Goal: Transaction & Acquisition: Purchase product/service

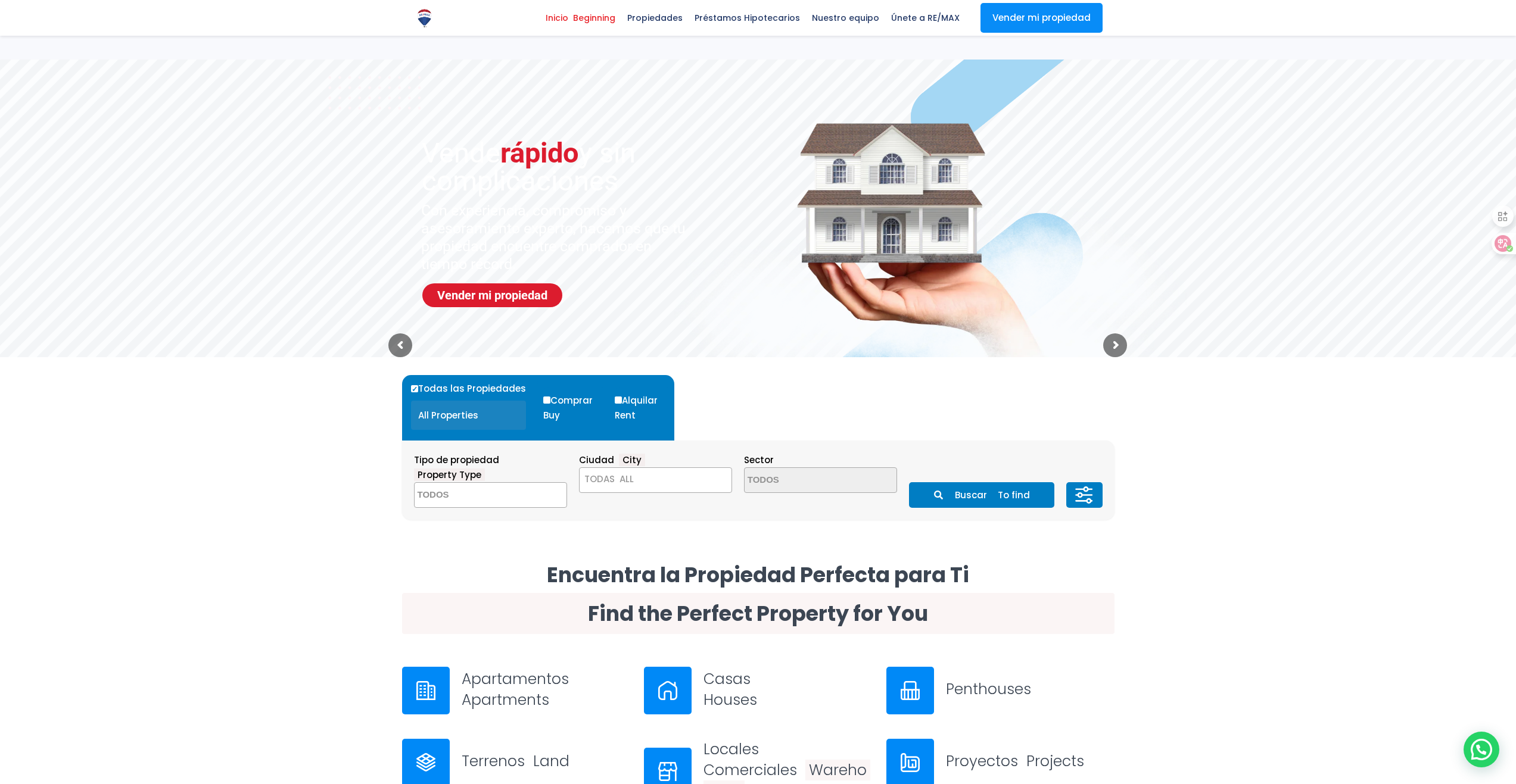
select select
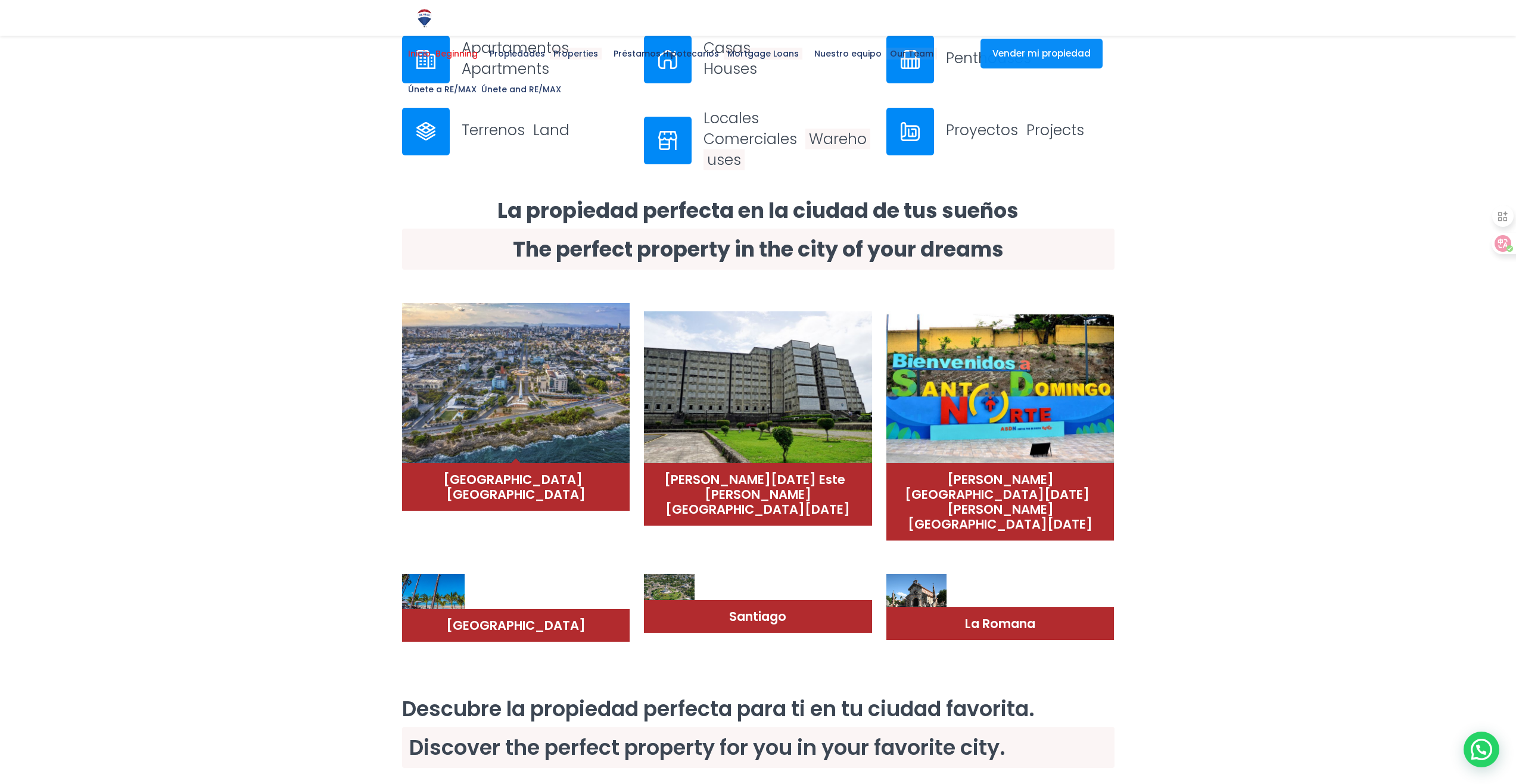
click at [500, 394] on img at bounding box center [516, 384] width 228 height 161
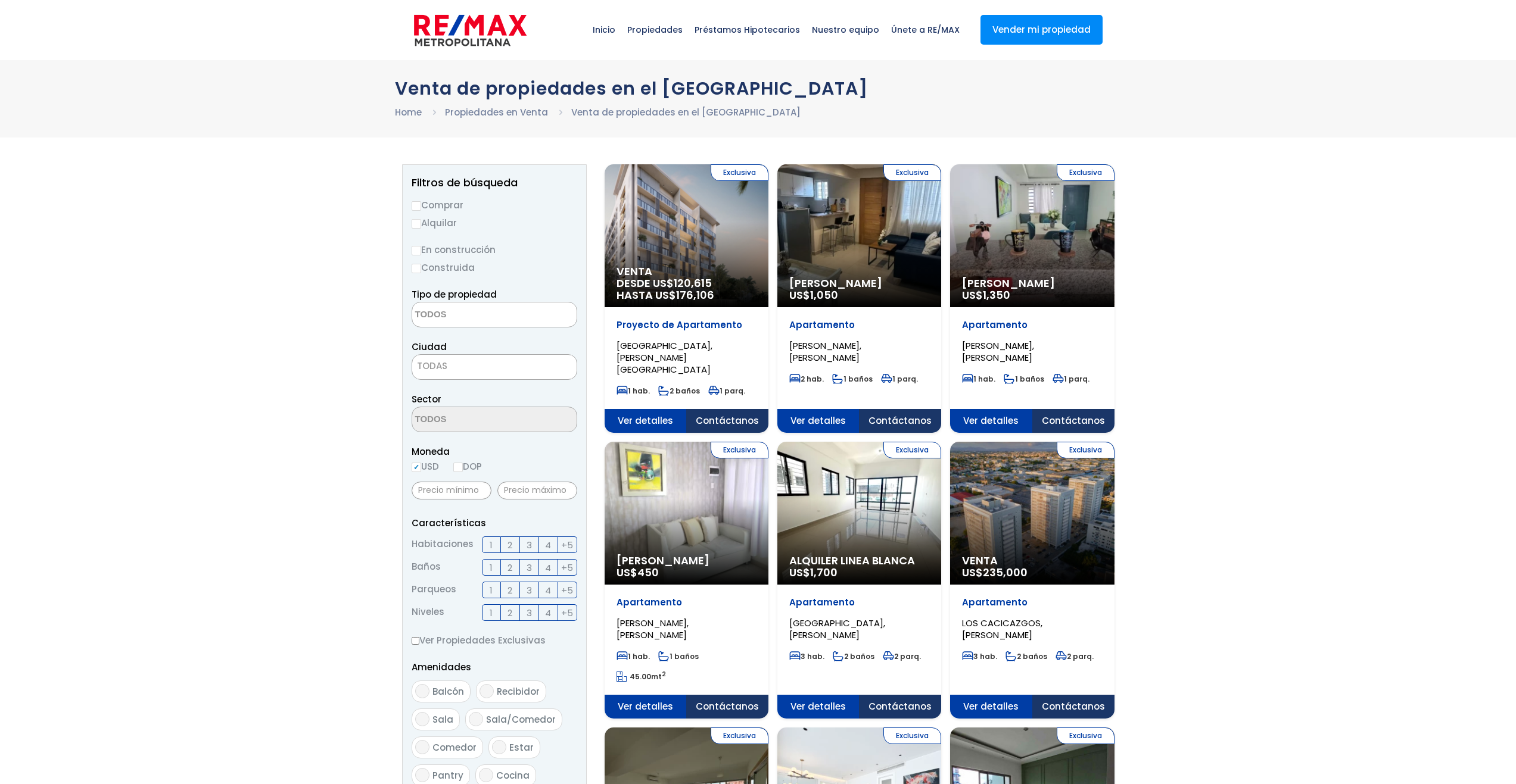
select select
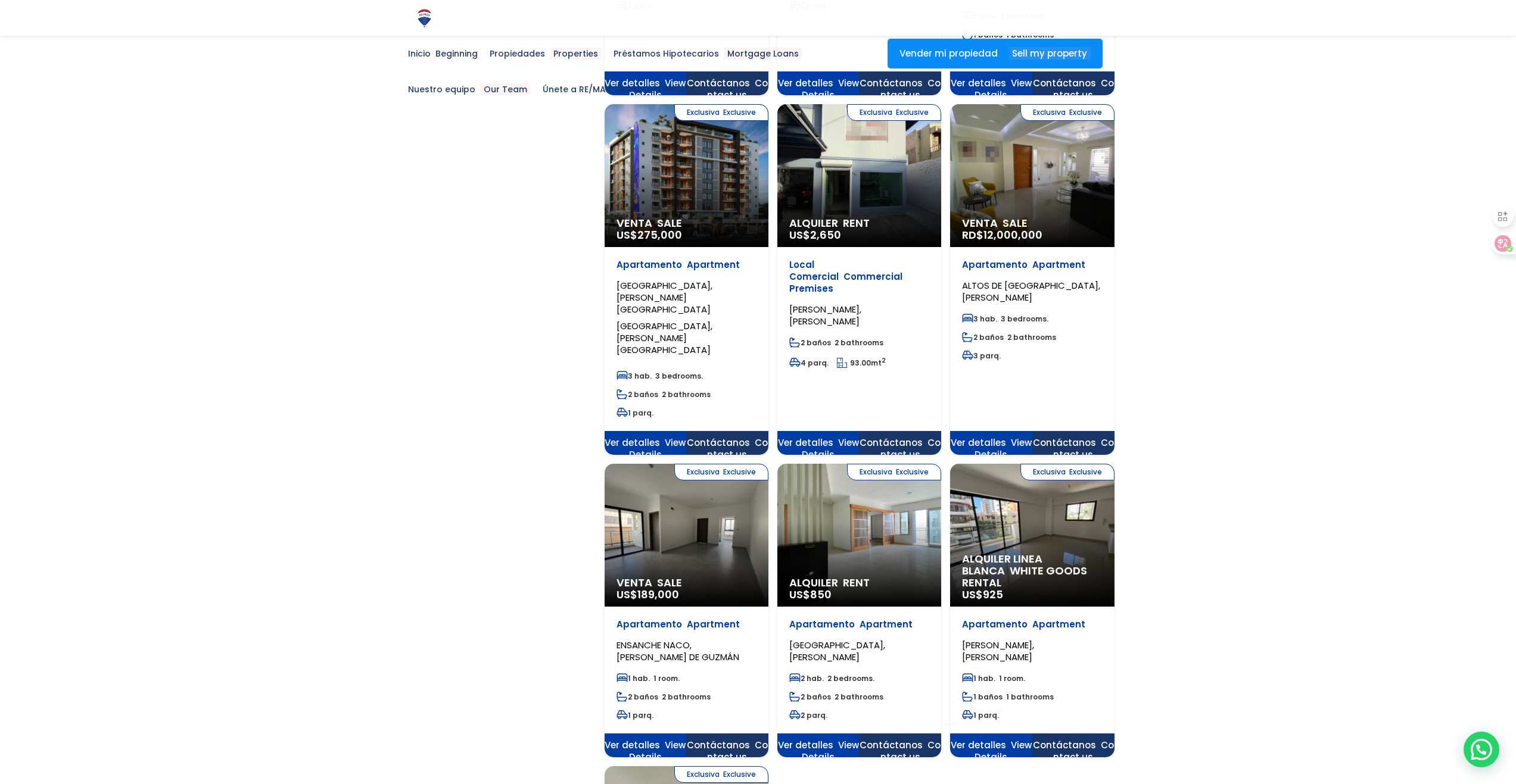
scroll to position [1310, 0]
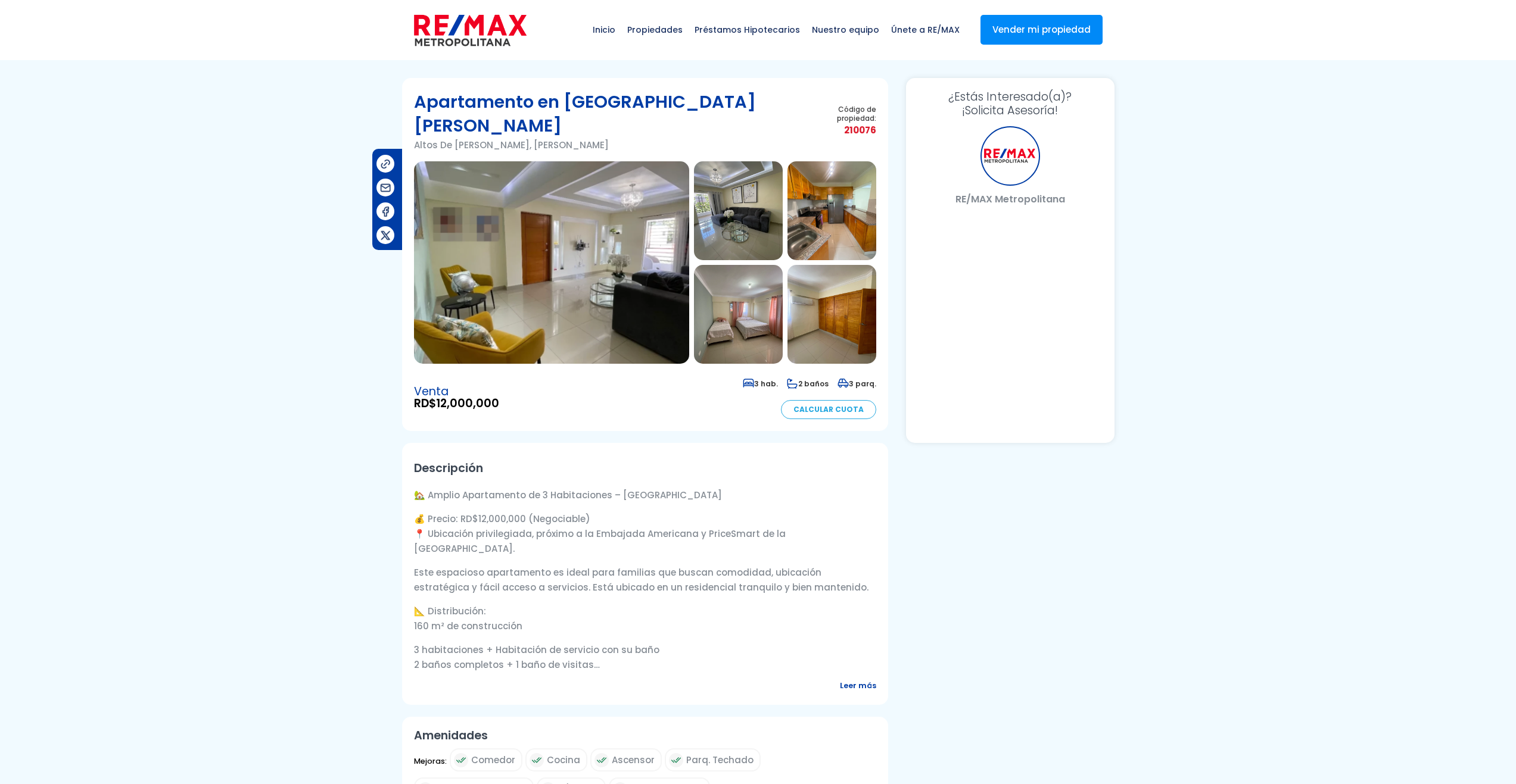
select select "US"
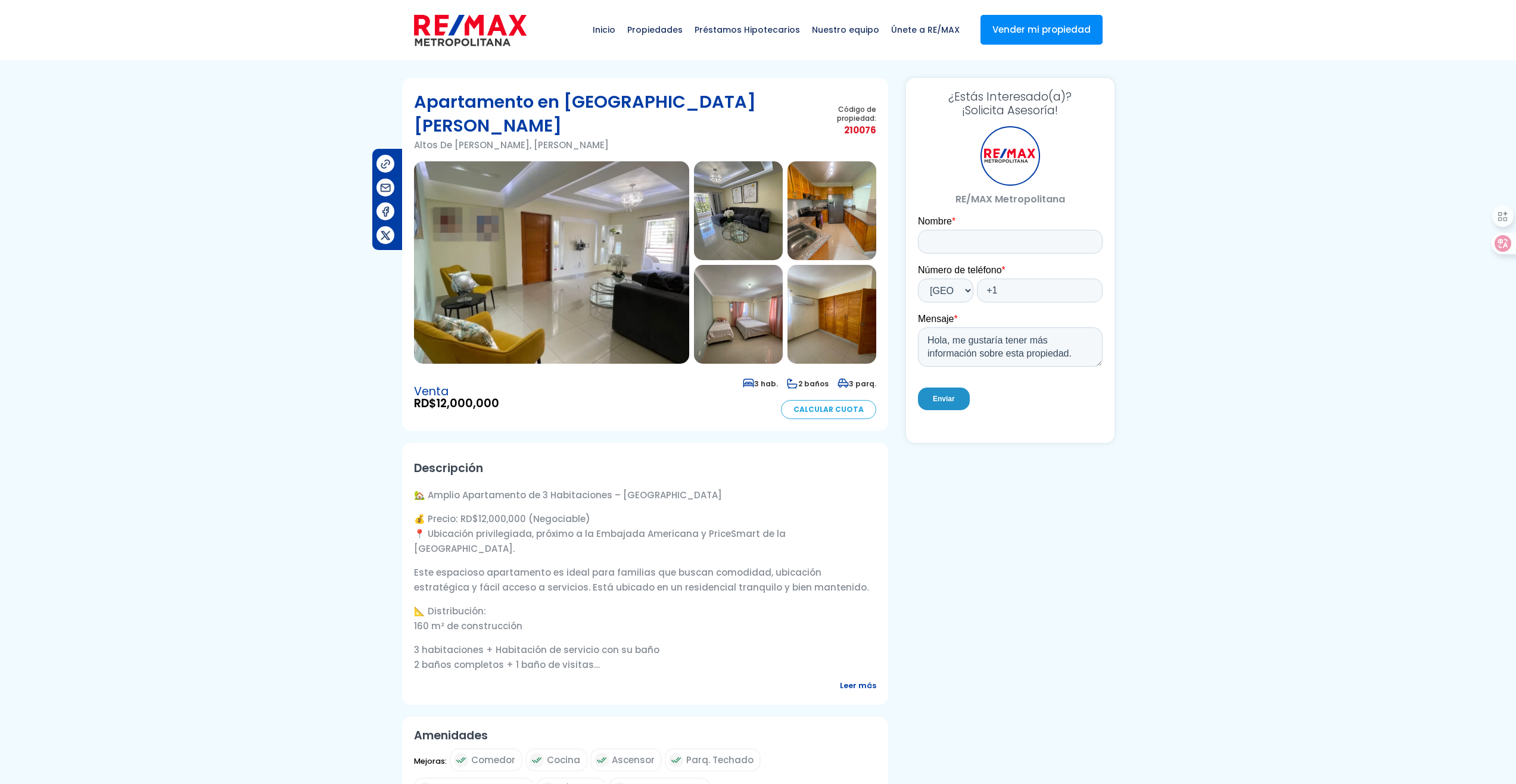
click at [562, 296] on img at bounding box center [552, 263] width 276 height 202
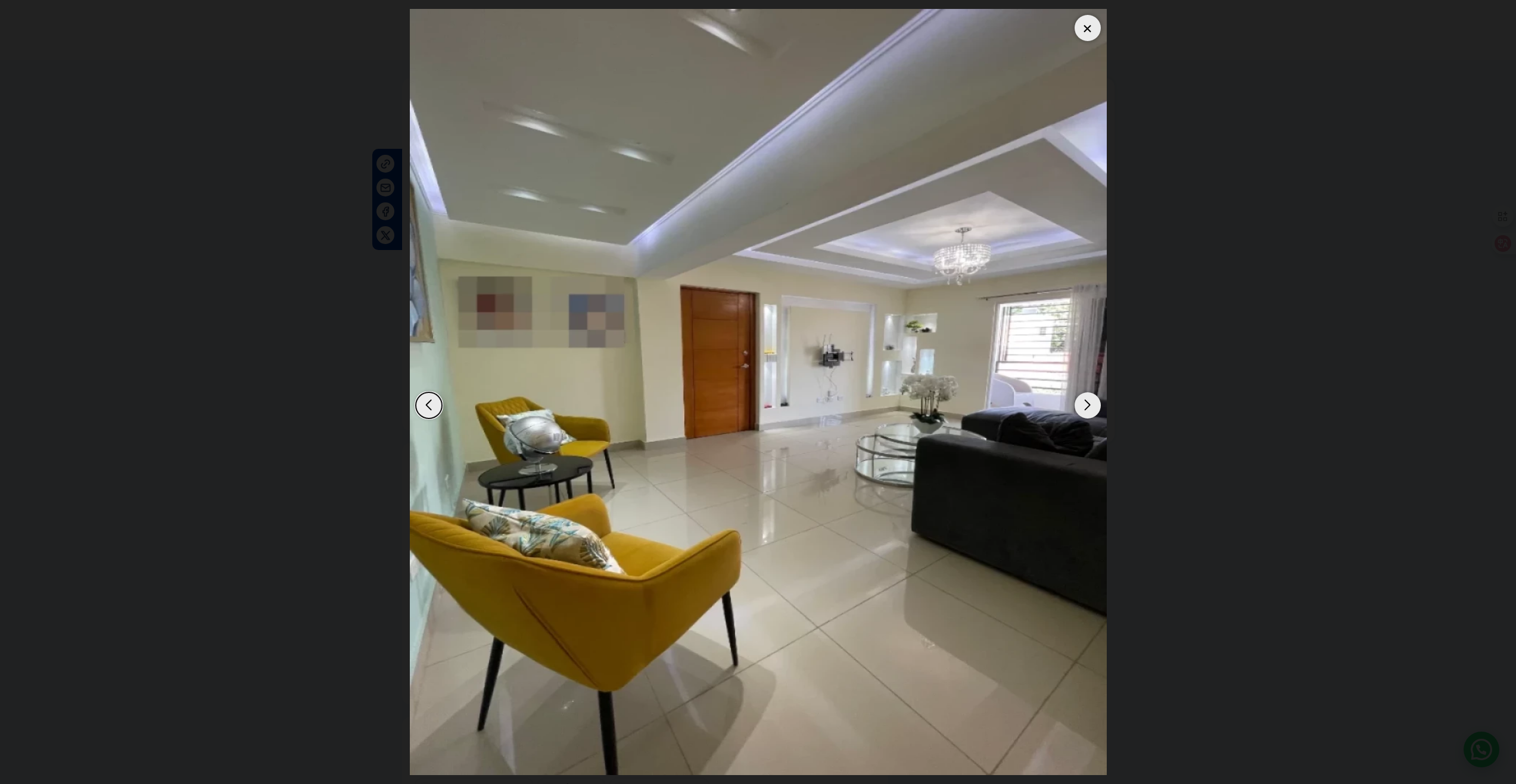
click at [1088, 404] on div "Next slide" at bounding box center [1088, 405] width 27 height 27
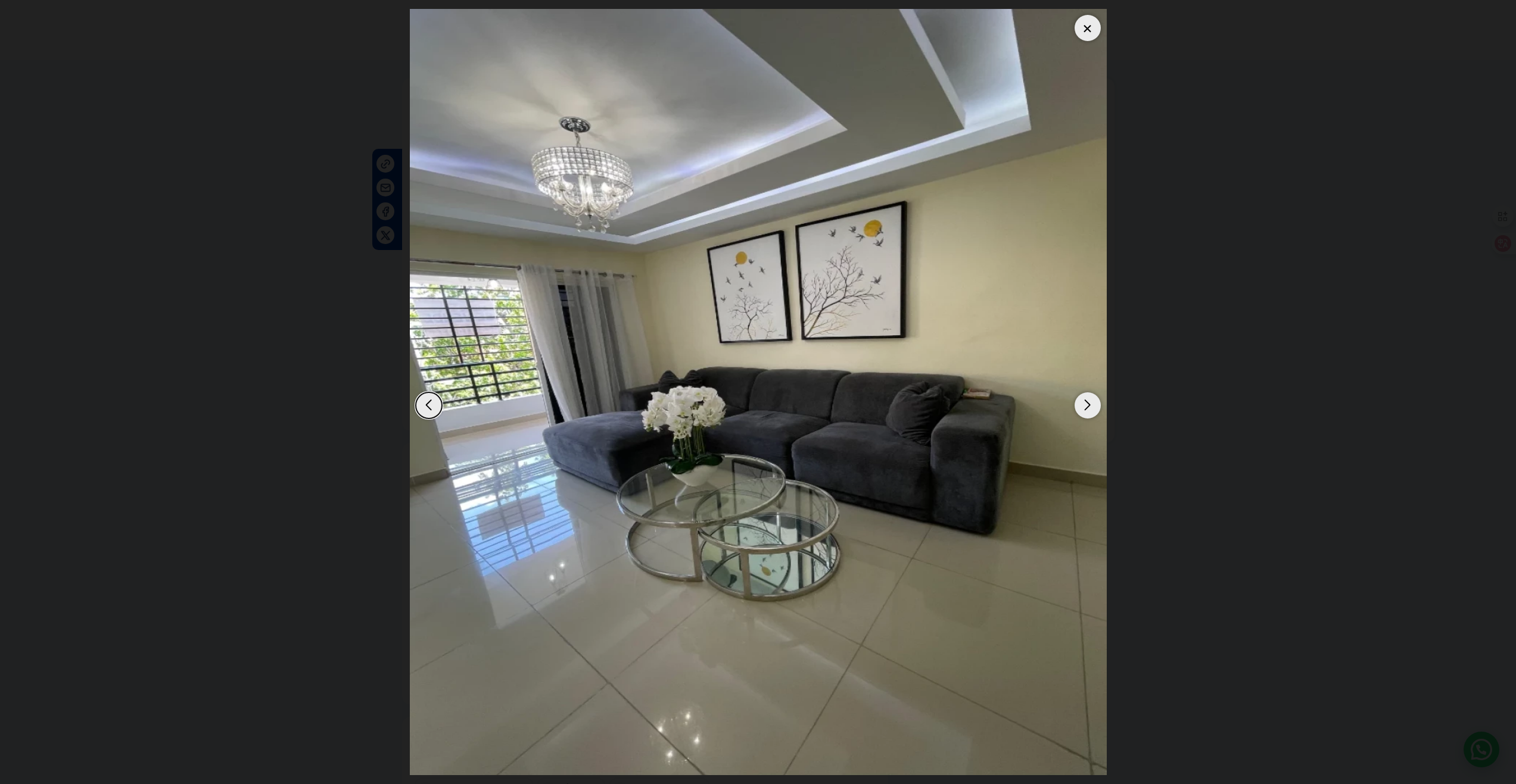
click at [1088, 404] on div "Next slide" at bounding box center [1088, 405] width 27 height 27
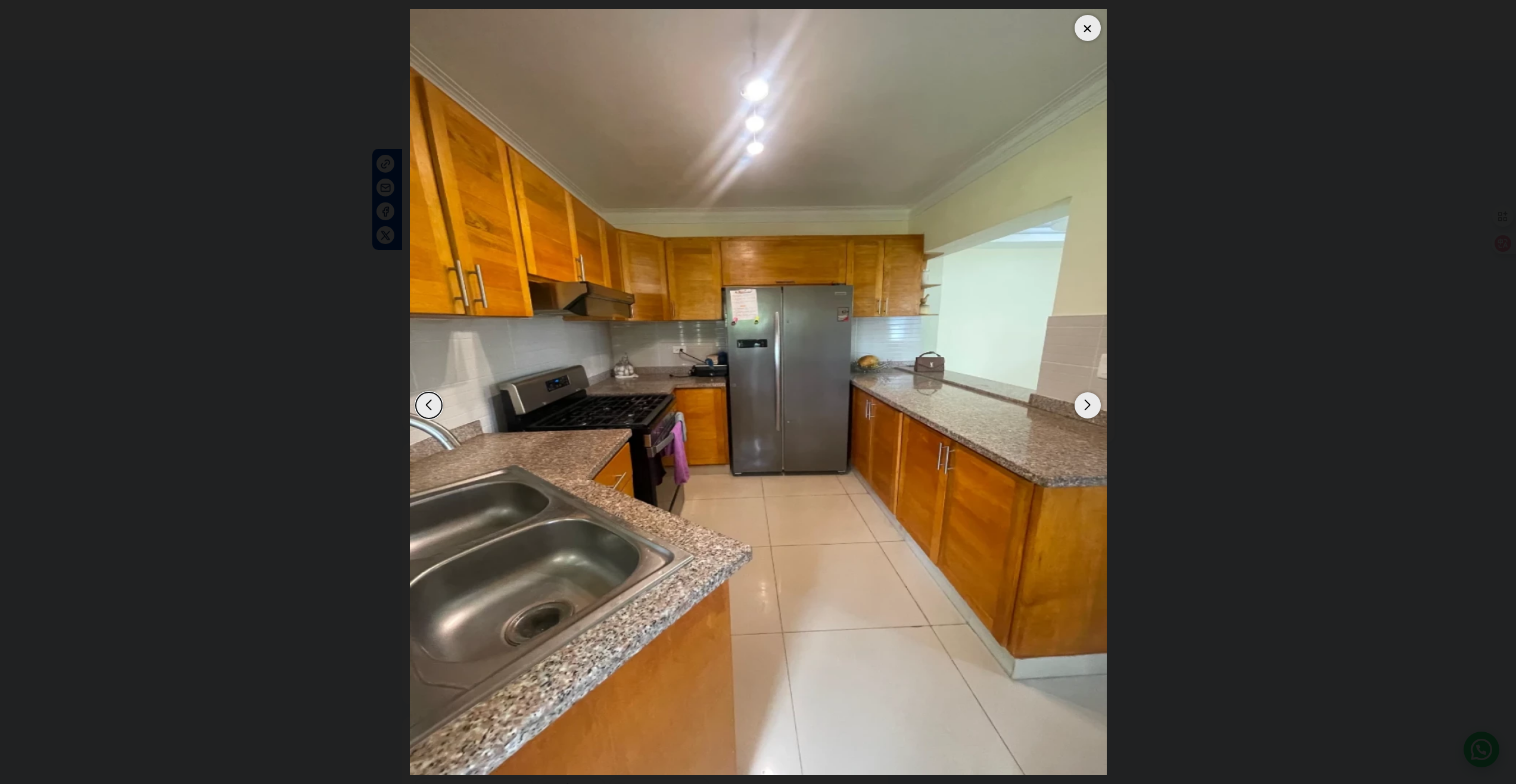
click at [1088, 404] on div "Next slide" at bounding box center [1088, 405] width 27 height 27
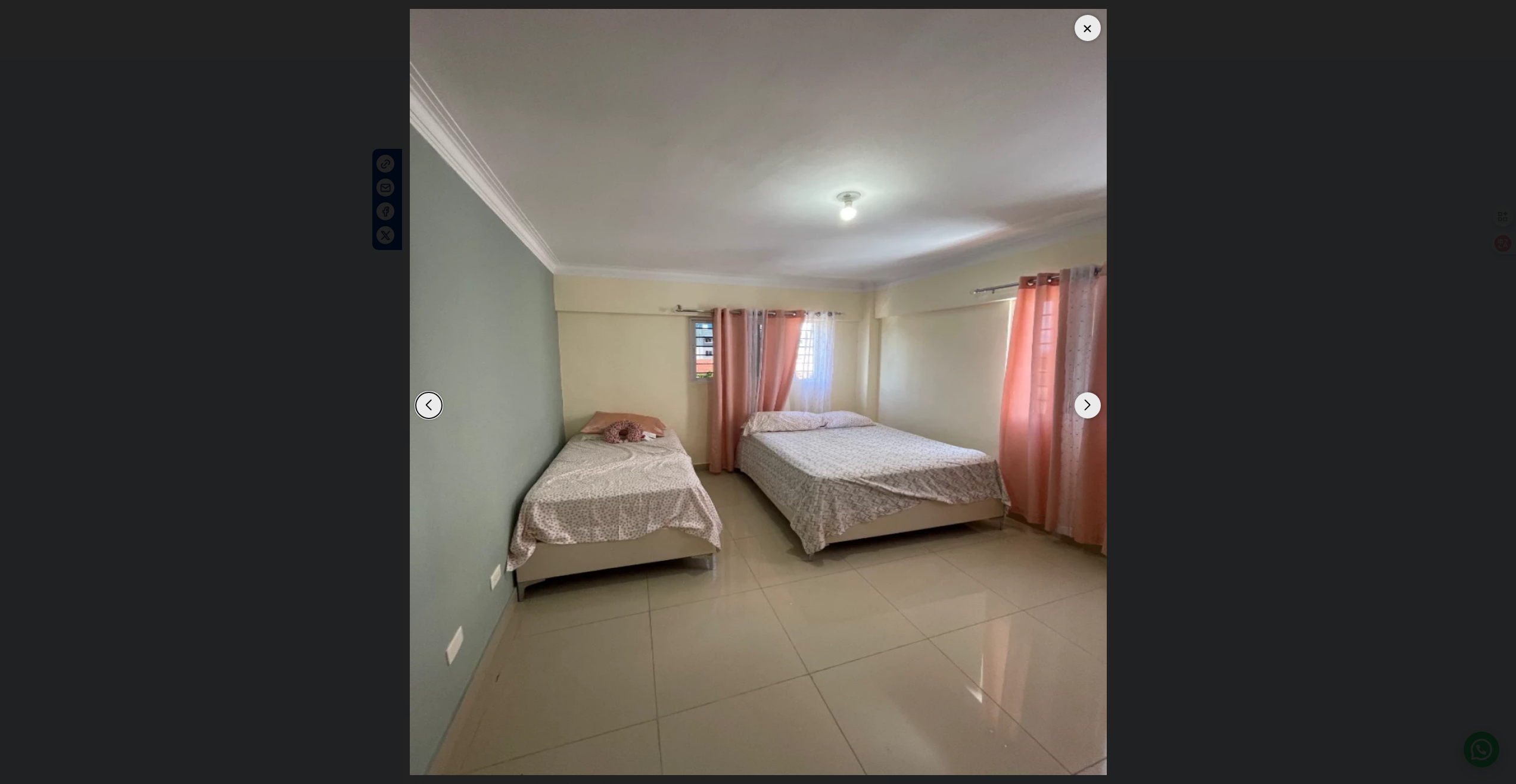
click at [1088, 404] on div "Next slide" at bounding box center [1088, 405] width 27 height 27
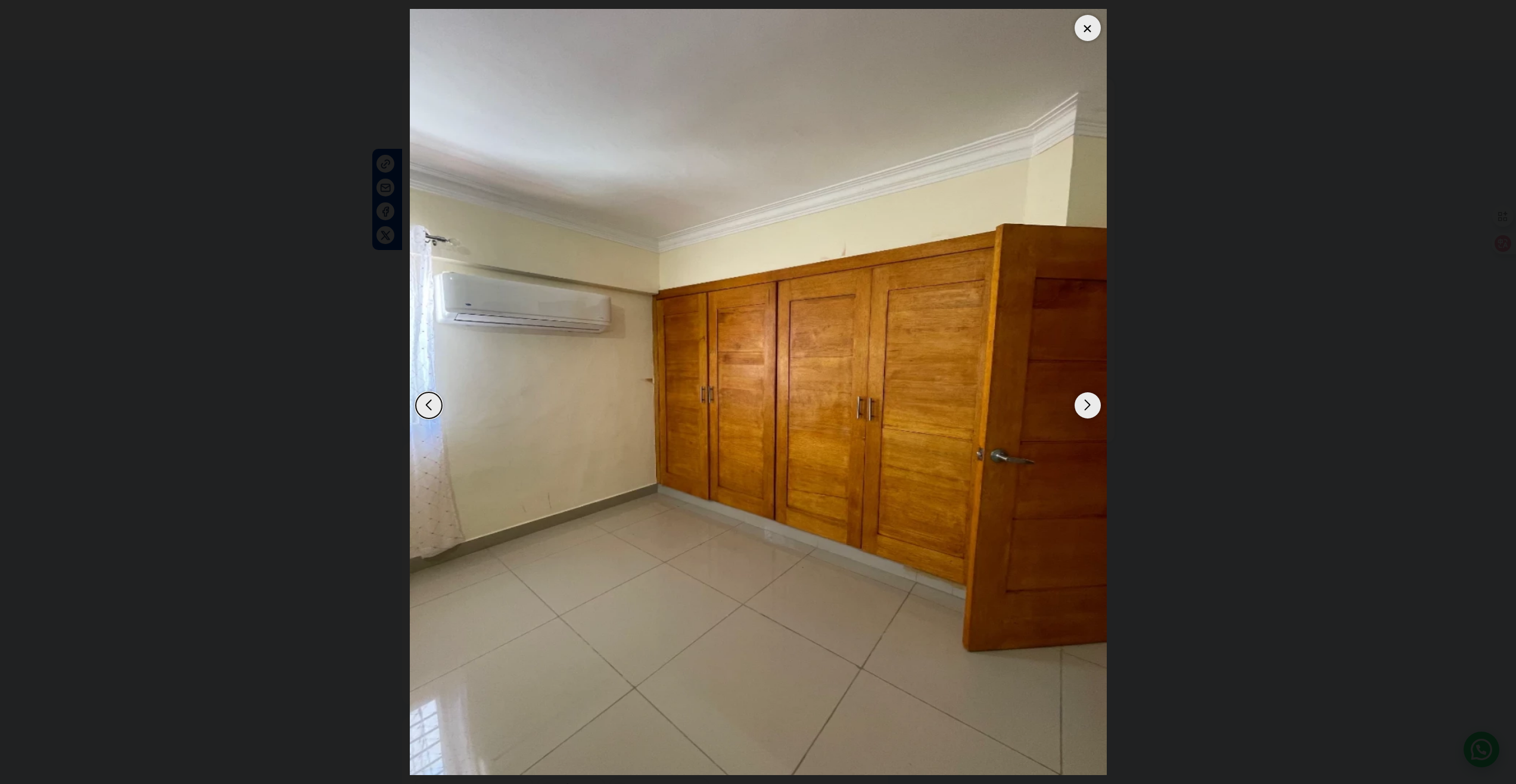
click at [1088, 404] on div "Next slide" at bounding box center [1088, 405] width 27 height 27
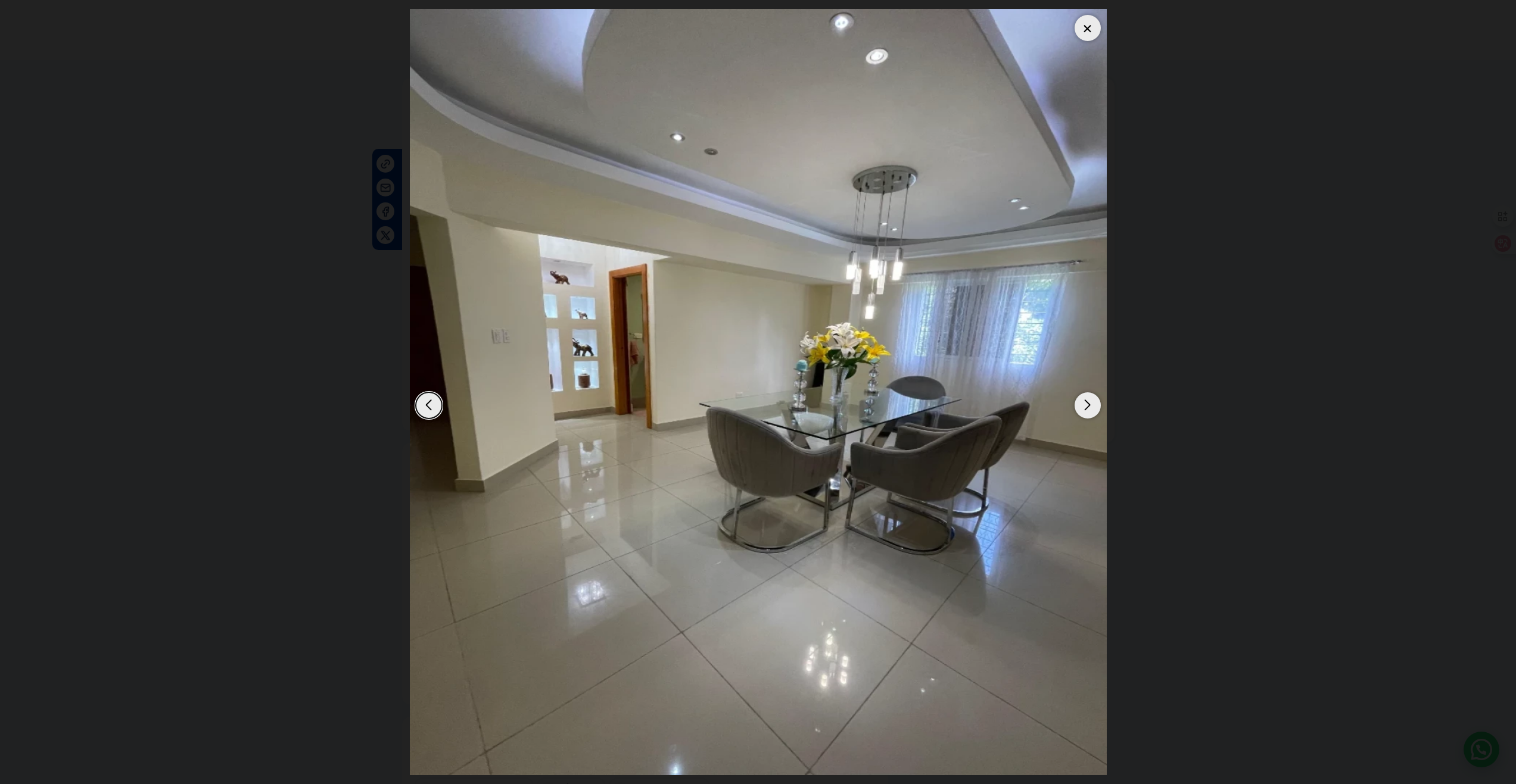
click at [1088, 404] on div "Next slide" at bounding box center [1088, 405] width 27 height 27
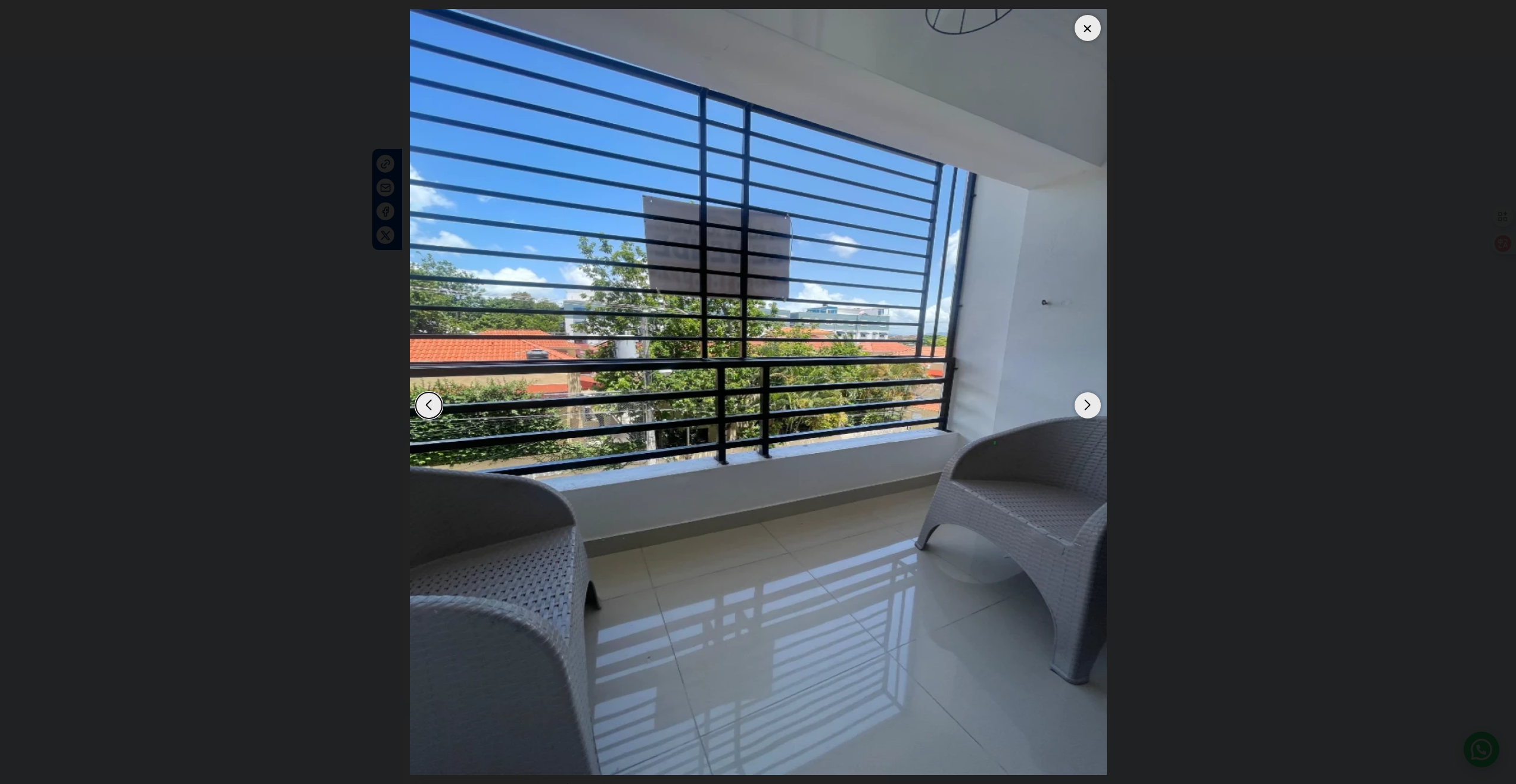
click at [1088, 404] on div "Next slide" at bounding box center [1088, 405] width 27 height 27
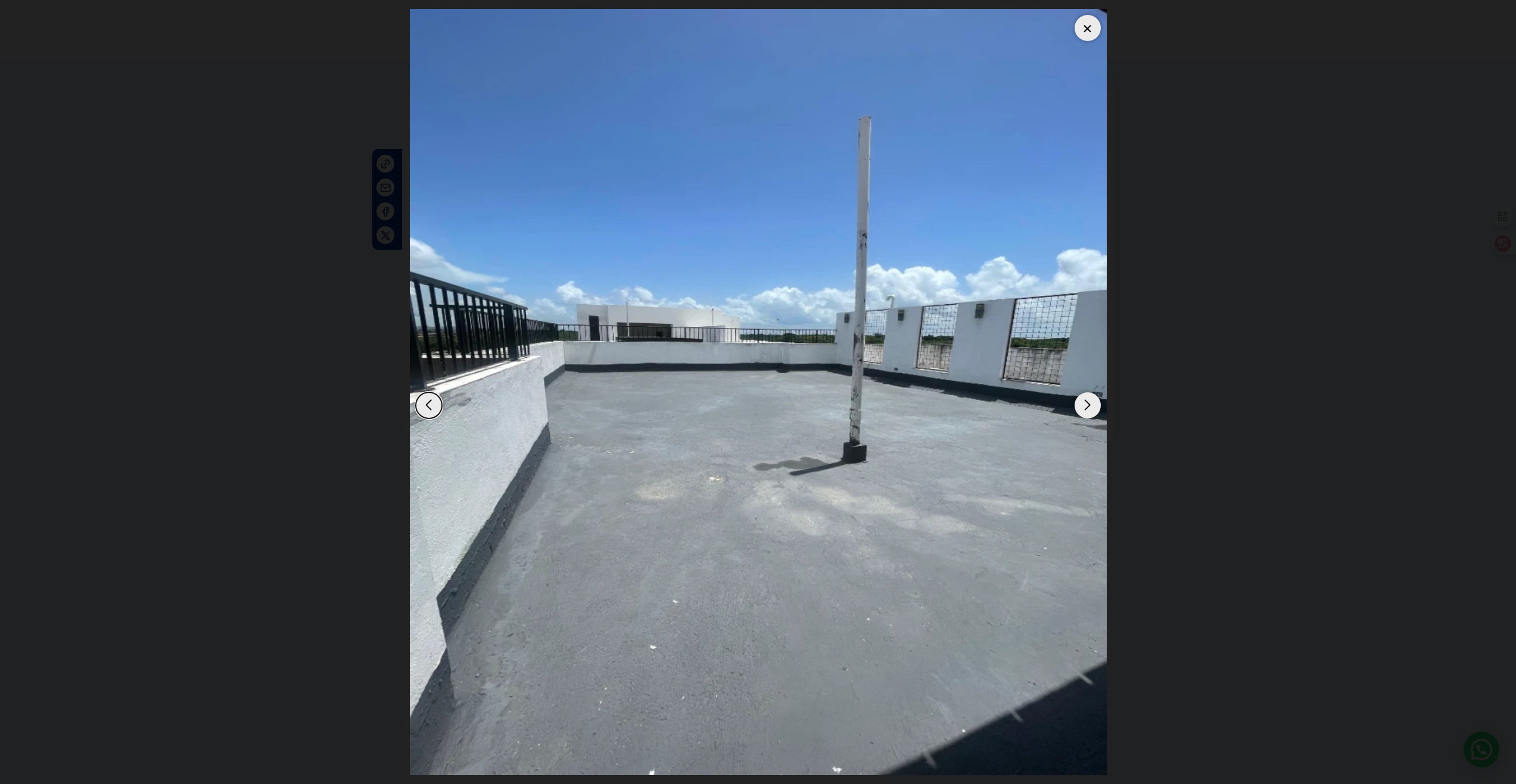
click at [1088, 404] on div "Next slide" at bounding box center [1088, 405] width 27 height 27
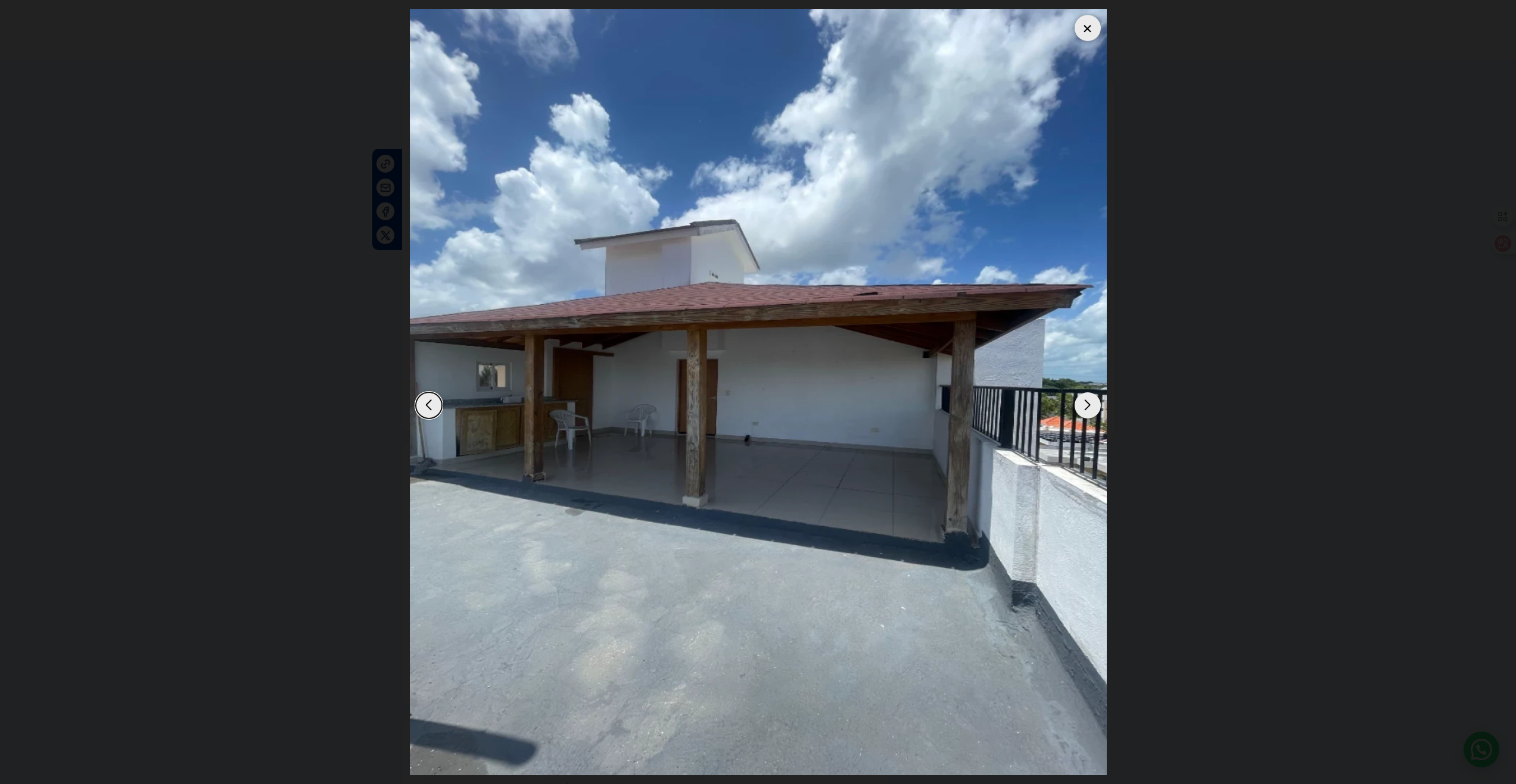
click at [1088, 404] on div "Next slide" at bounding box center [1088, 405] width 27 height 27
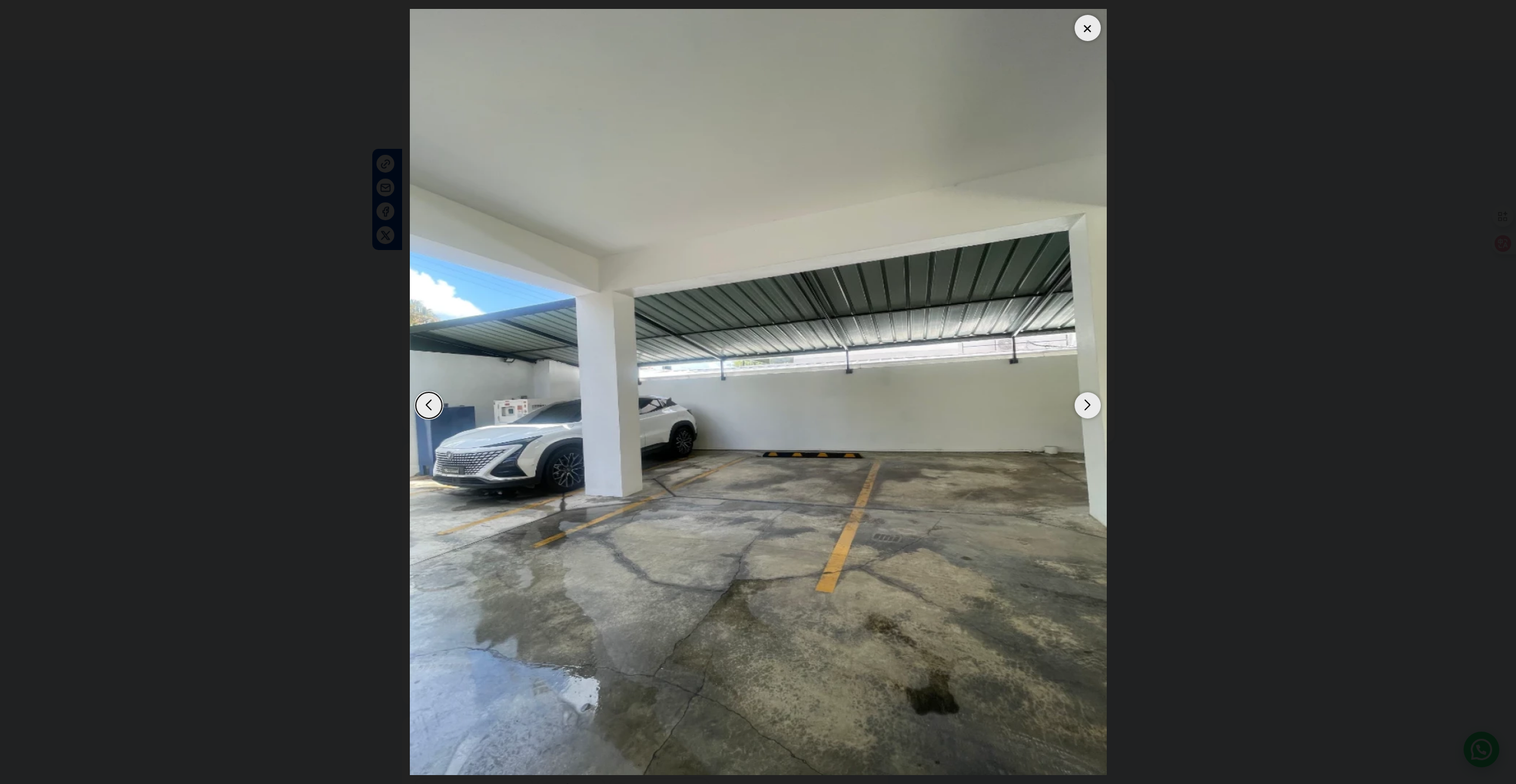
click at [1088, 404] on div "Next slide" at bounding box center [1088, 405] width 27 height 27
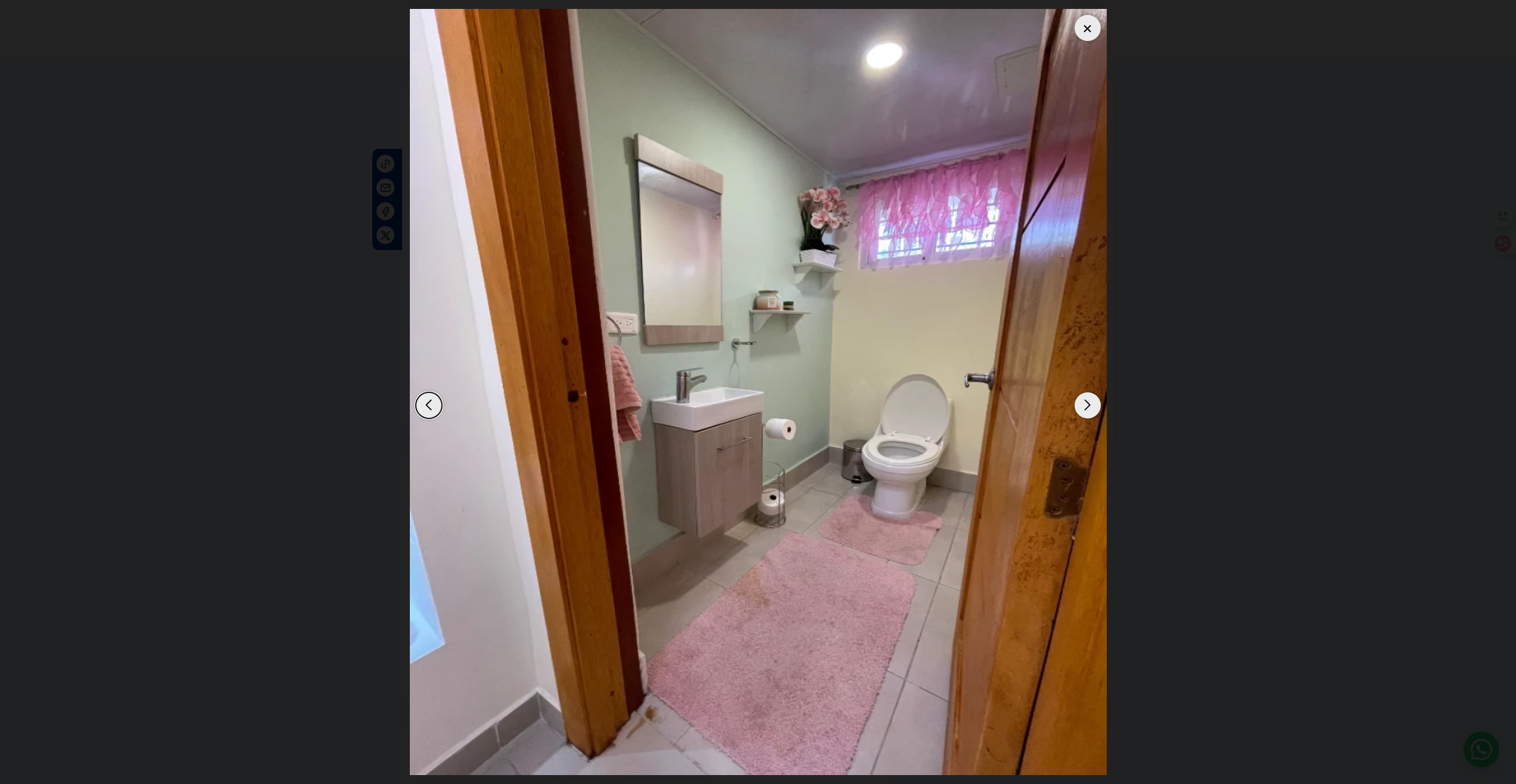
click at [1088, 404] on div "Next slide" at bounding box center [1088, 405] width 27 height 27
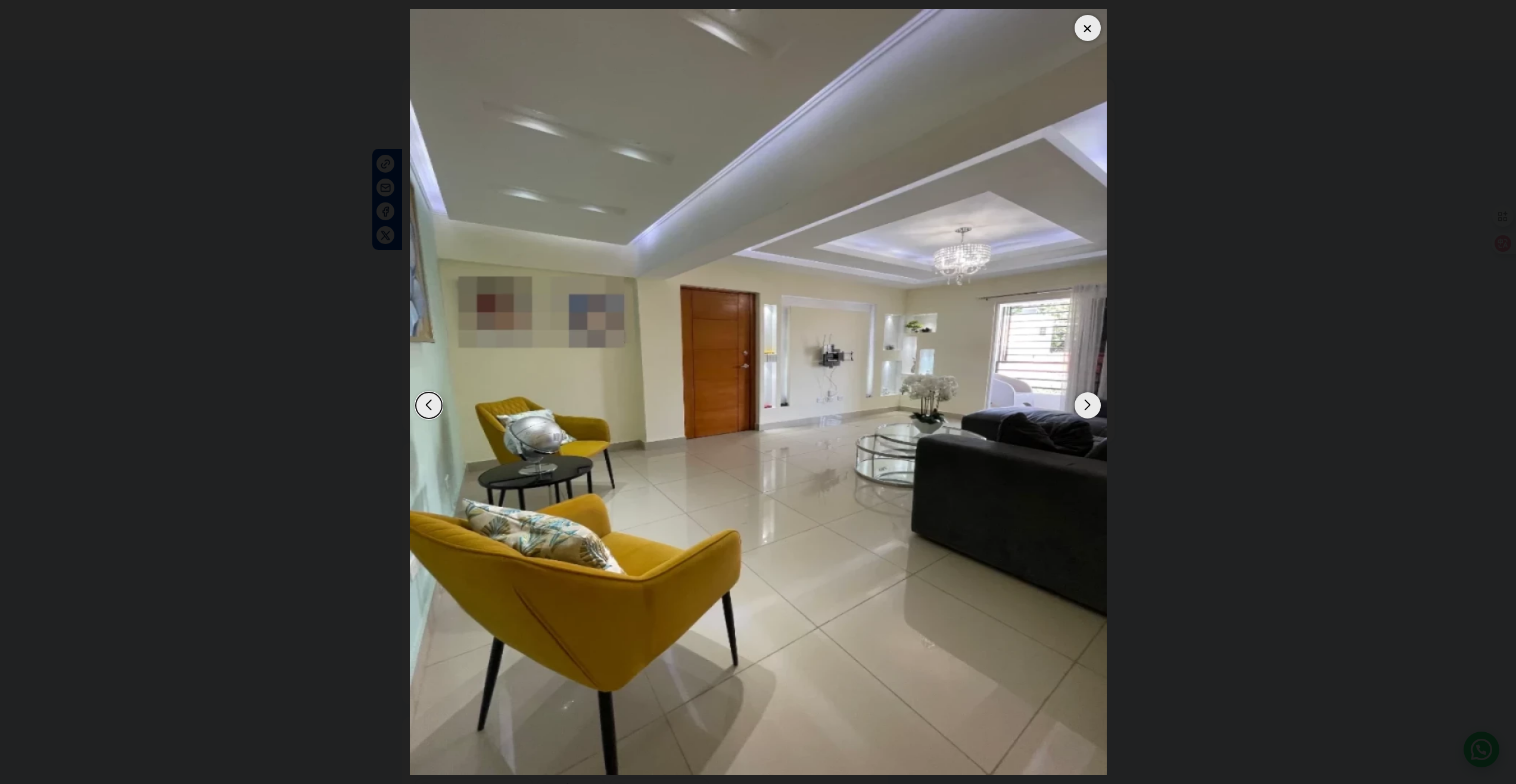
click at [1088, 404] on div "Next slide" at bounding box center [1088, 405] width 27 height 27
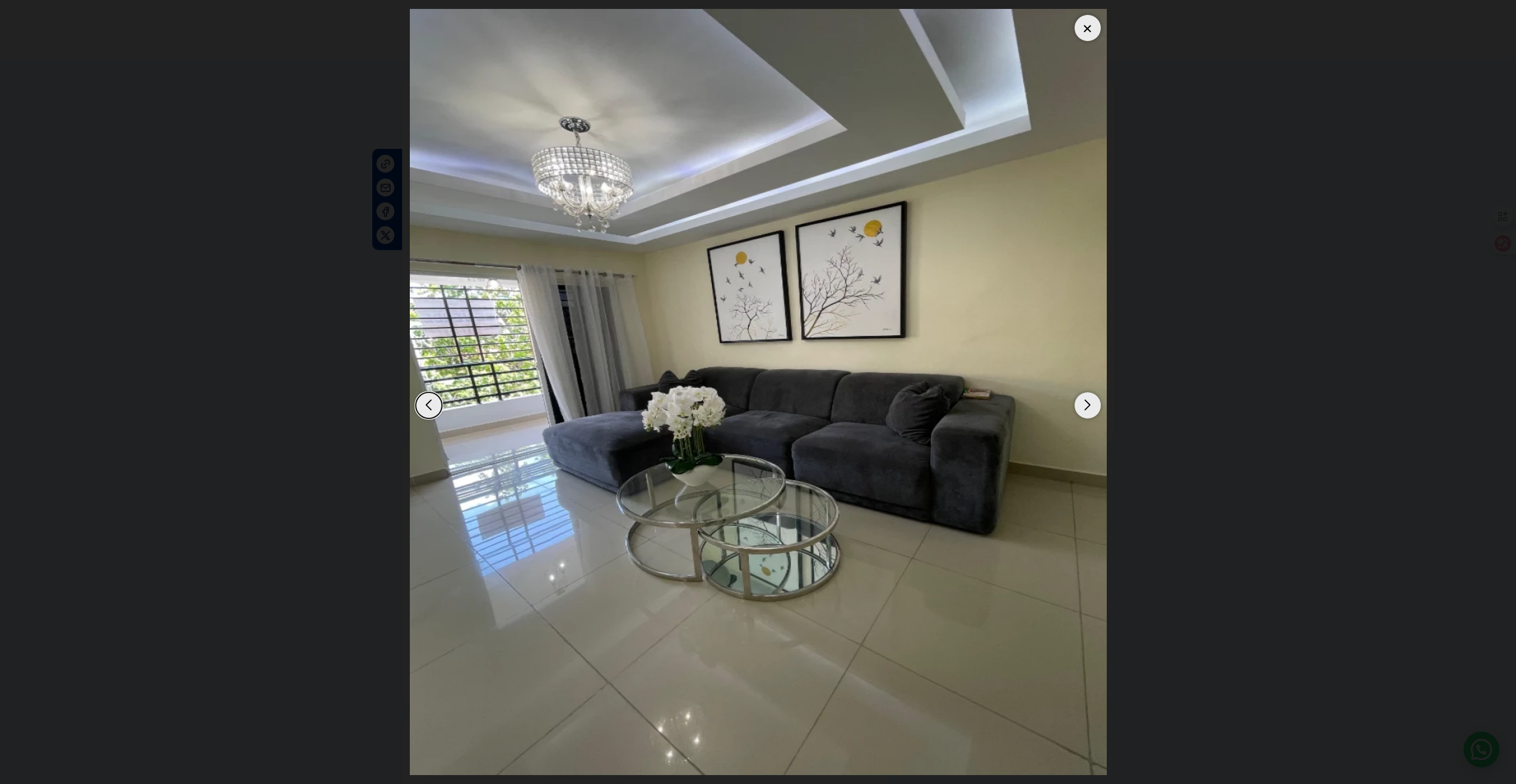
click at [1088, 404] on div "Next slide" at bounding box center [1088, 405] width 27 height 27
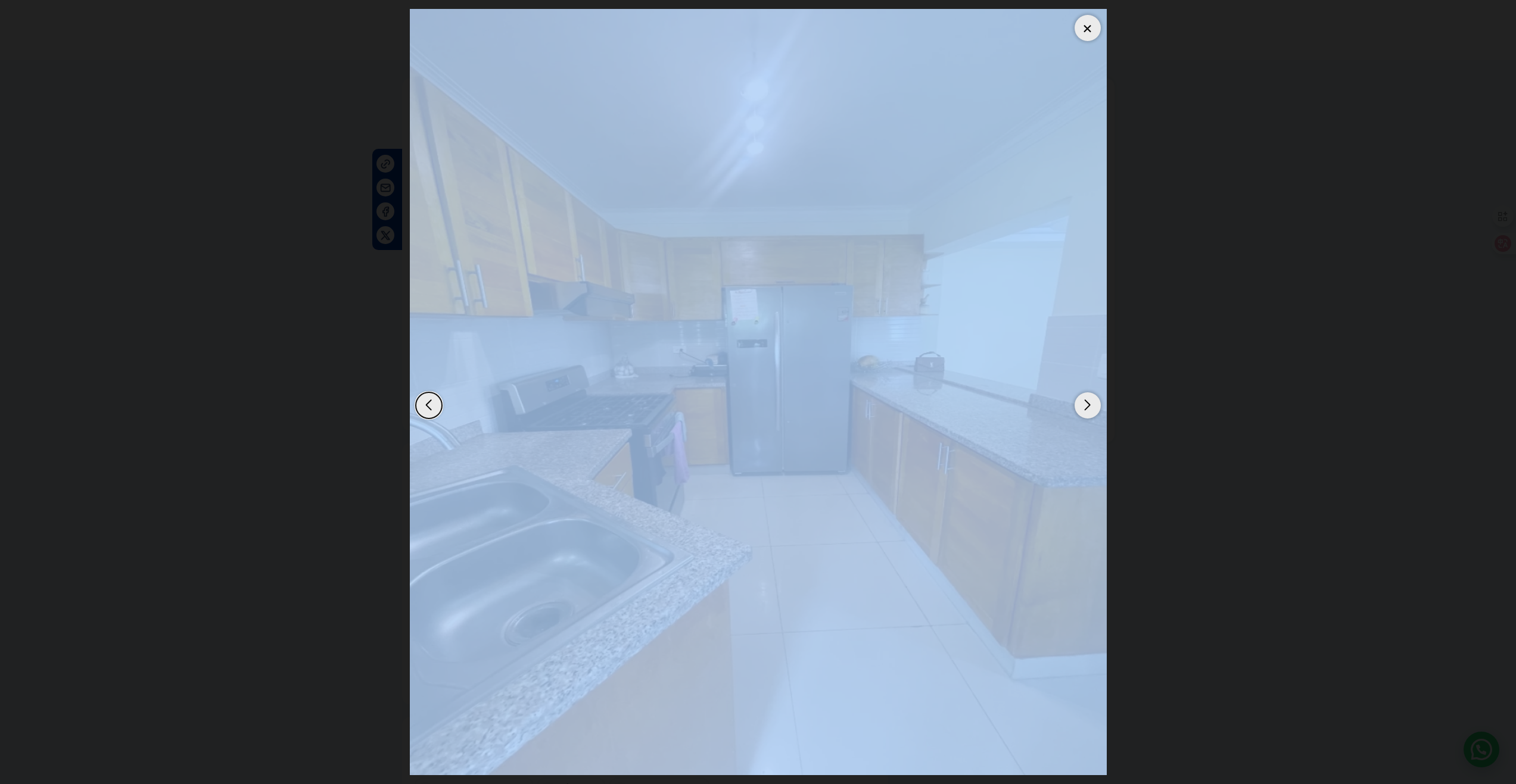
click at [1088, 404] on div "Next slide" at bounding box center [1088, 405] width 27 height 27
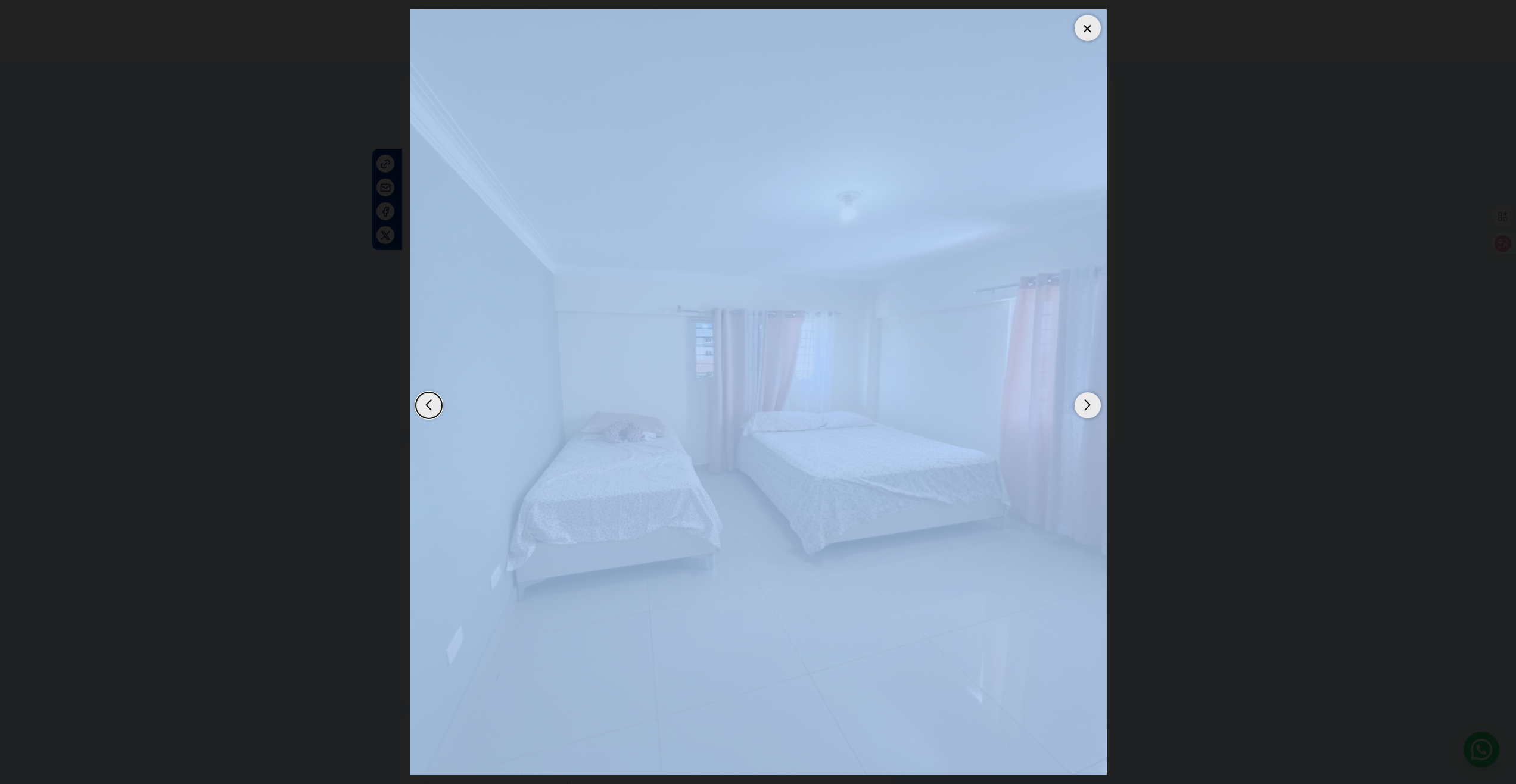
click at [1088, 404] on div "Next slide" at bounding box center [1088, 405] width 27 height 27
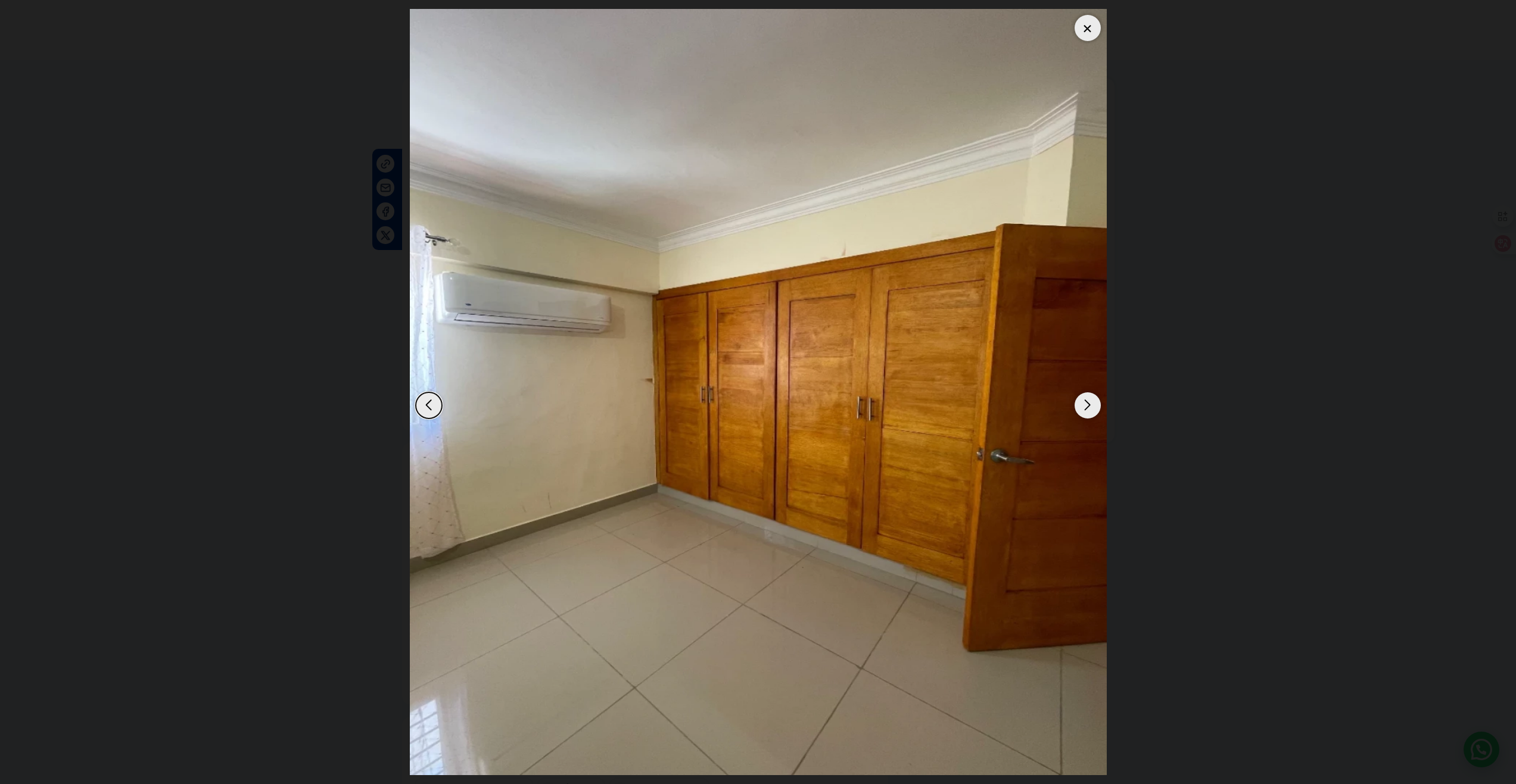
click at [1088, 404] on div "Next slide" at bounding box center [1088, 405] width 27 height 27
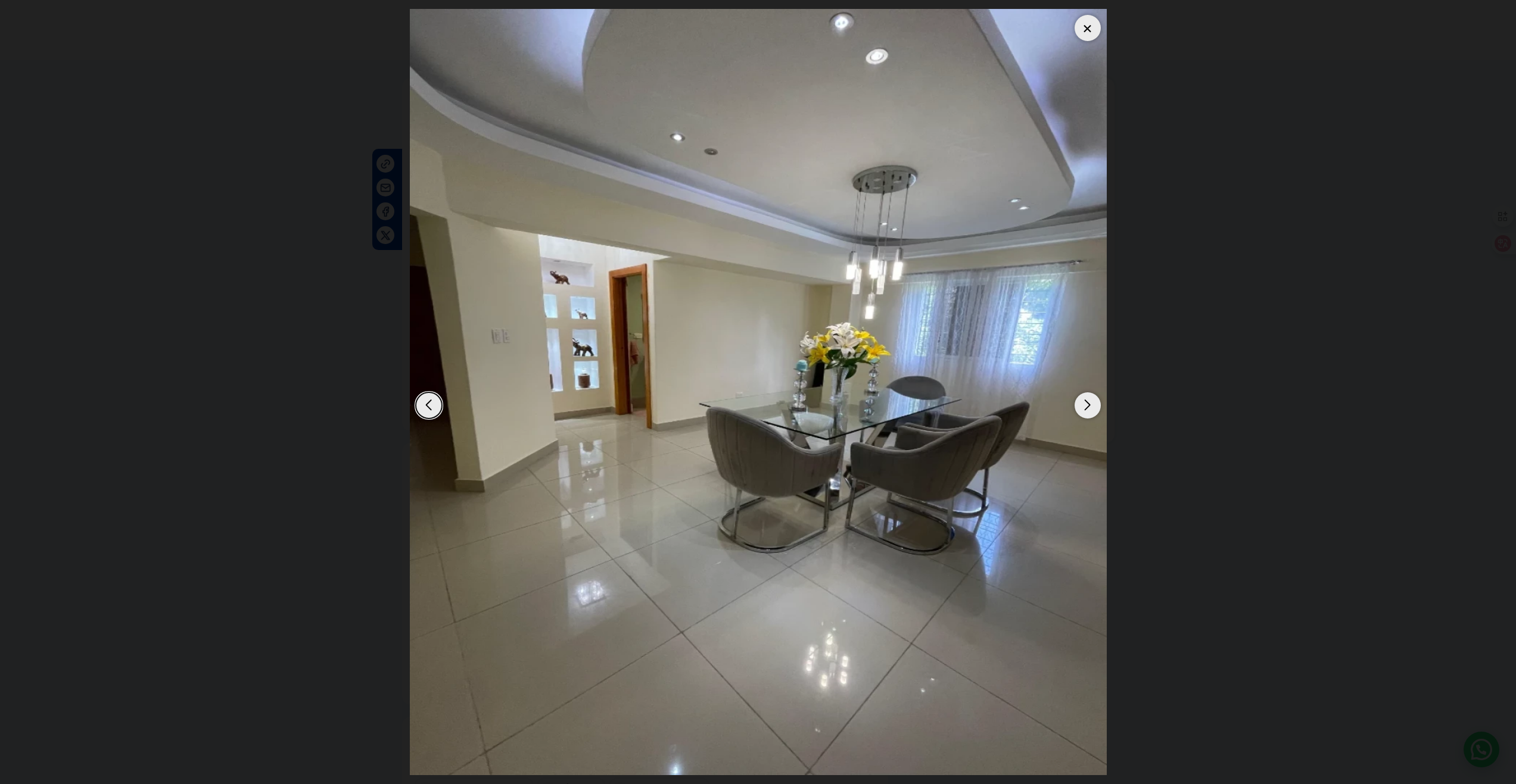
click at [1088, 404] on div "Next slide" at bounding box center [1088, 405] width 27 height 27
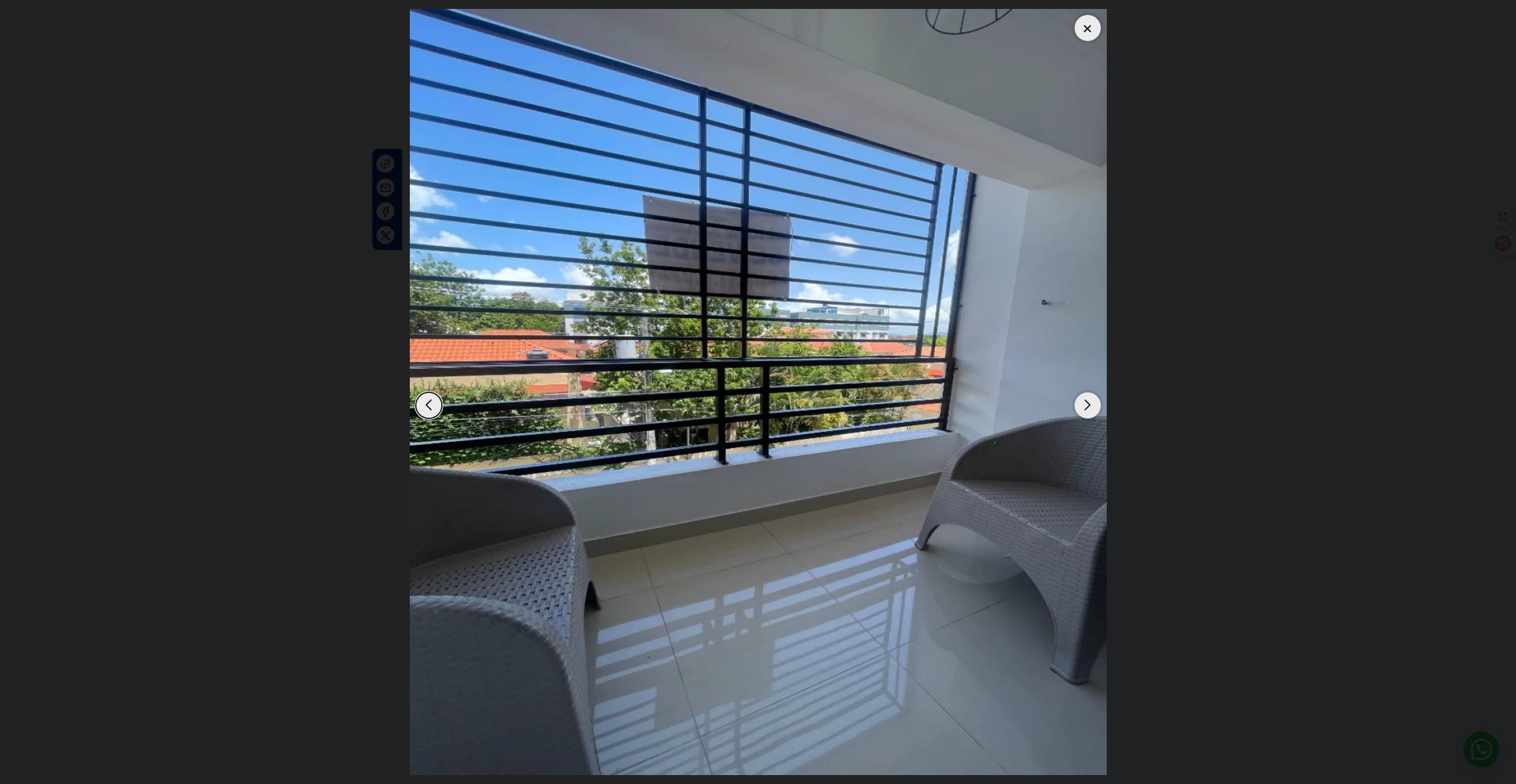
click at [1088, 404] on div "Next slide" at bounding box center [1088, 405] width 27 height 27
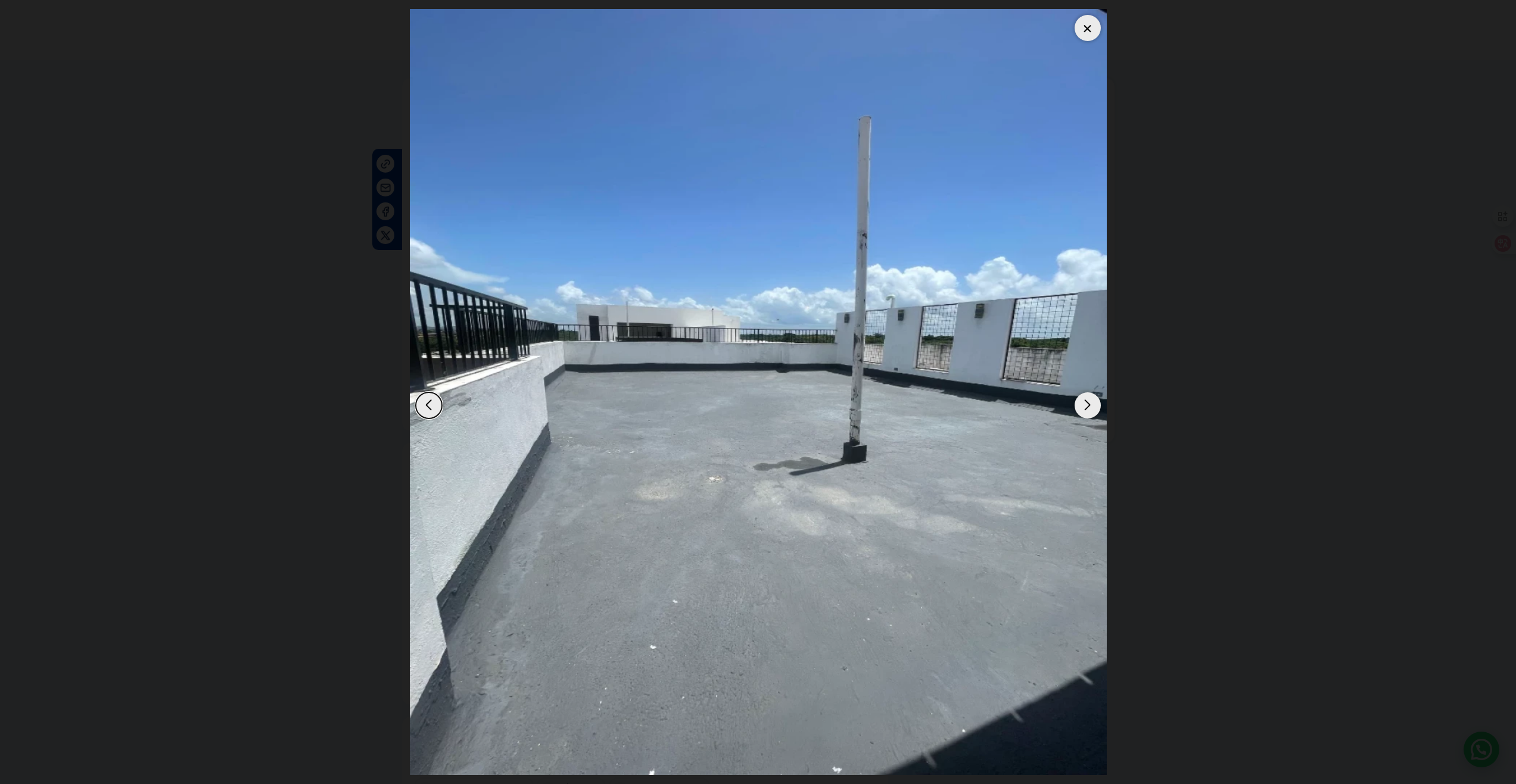
click at [1088, 404] on div "Next slide" at bounding box center [1088, 405] width 27 height 27
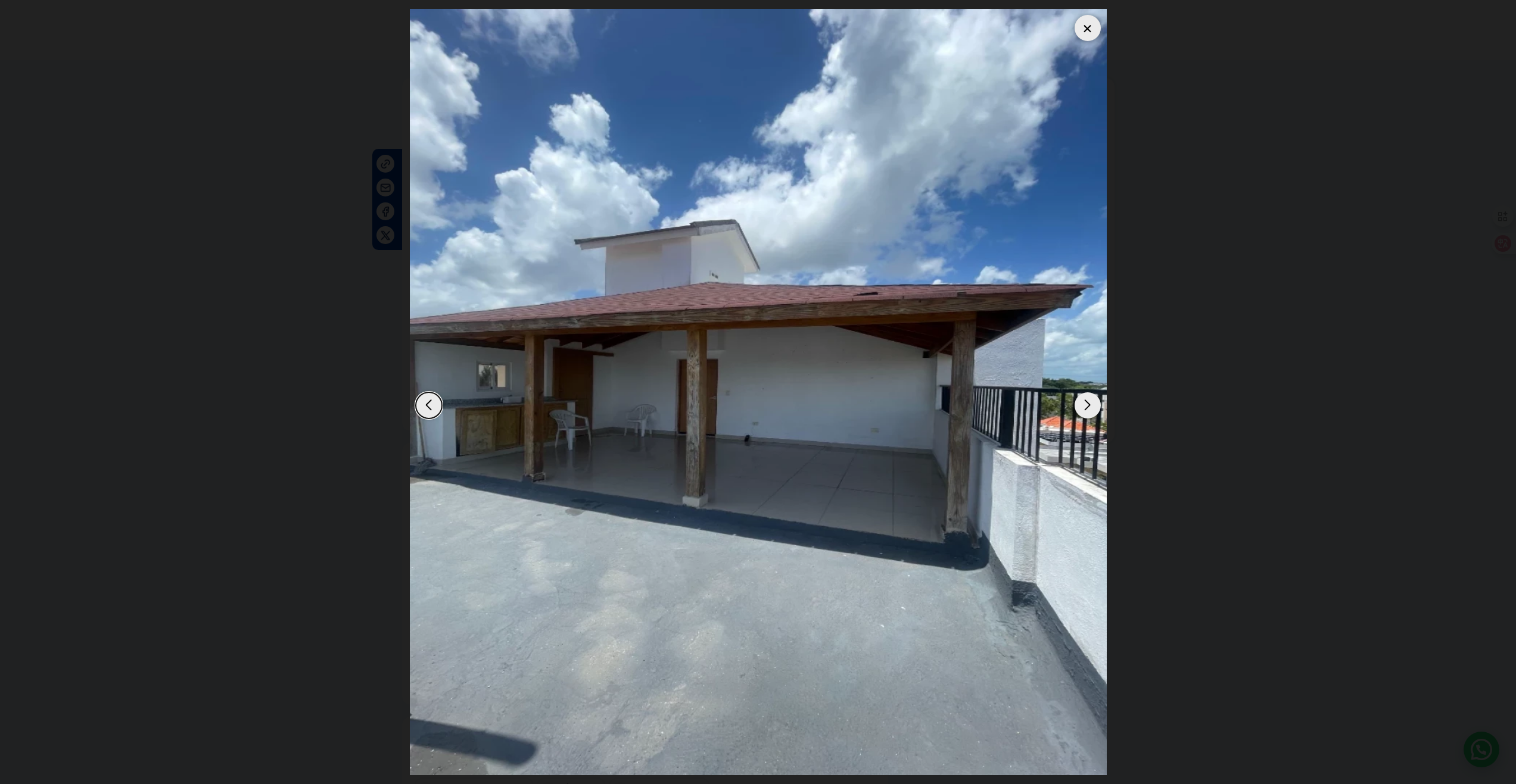
click at [1088, 404] on div "Next slide" at bounding box center [1088, 405] width 27 height 27
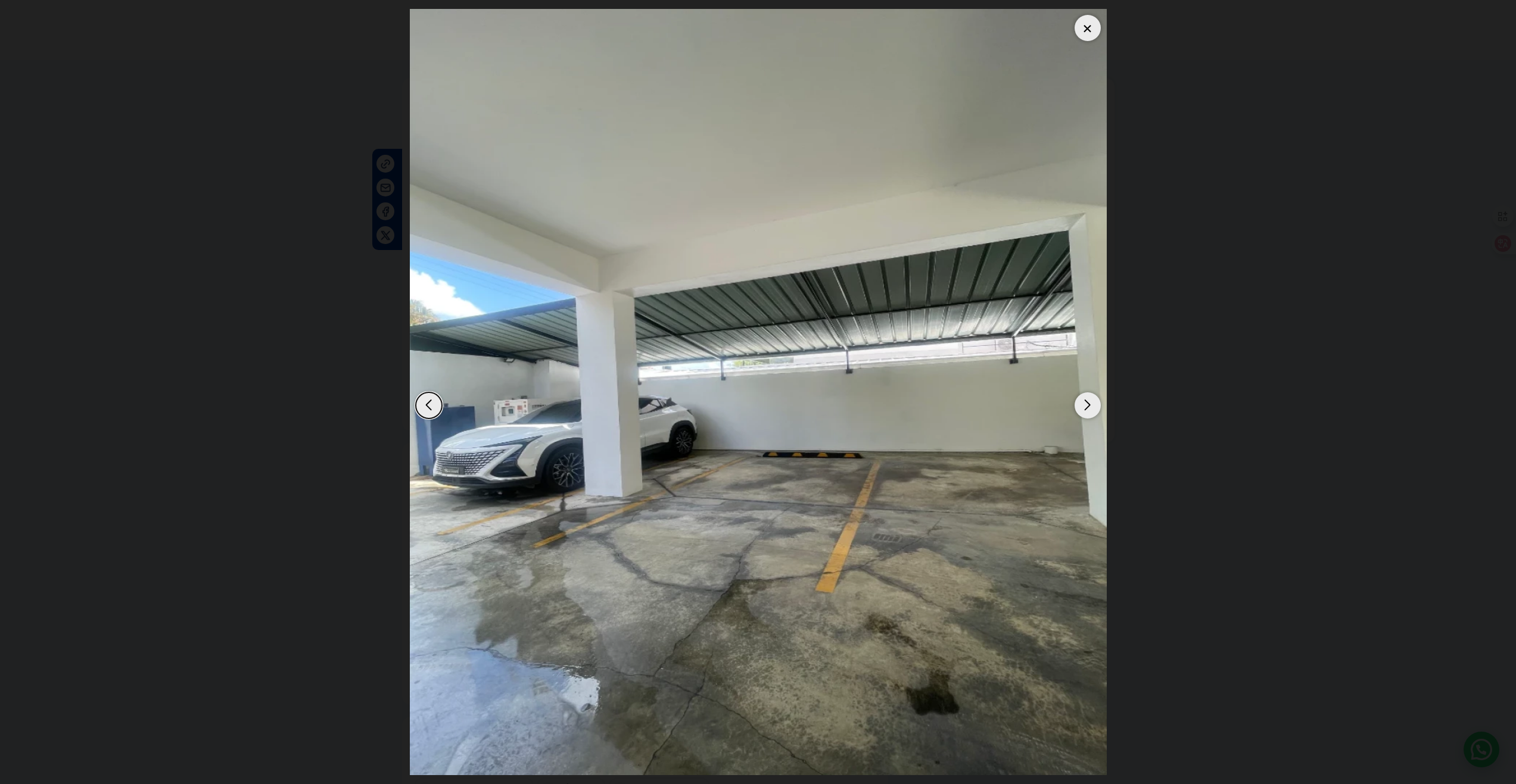
click at [1088, 404] on div "Next slide" at bounding box center [1088, 405] width 27 height 27
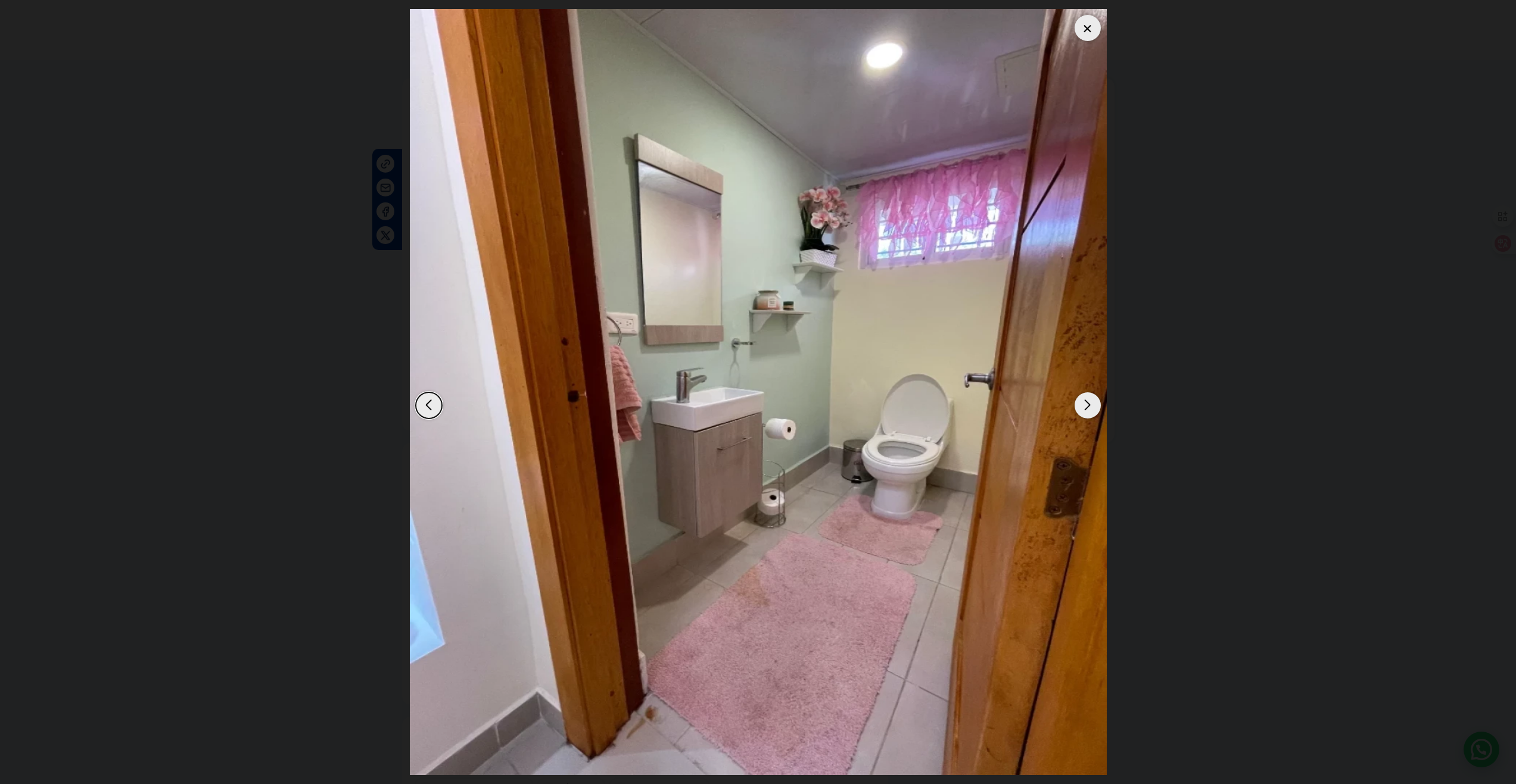
click at [1088, 404] on div "Next slide" at bounding box center [1088, 405] width 27 height 27
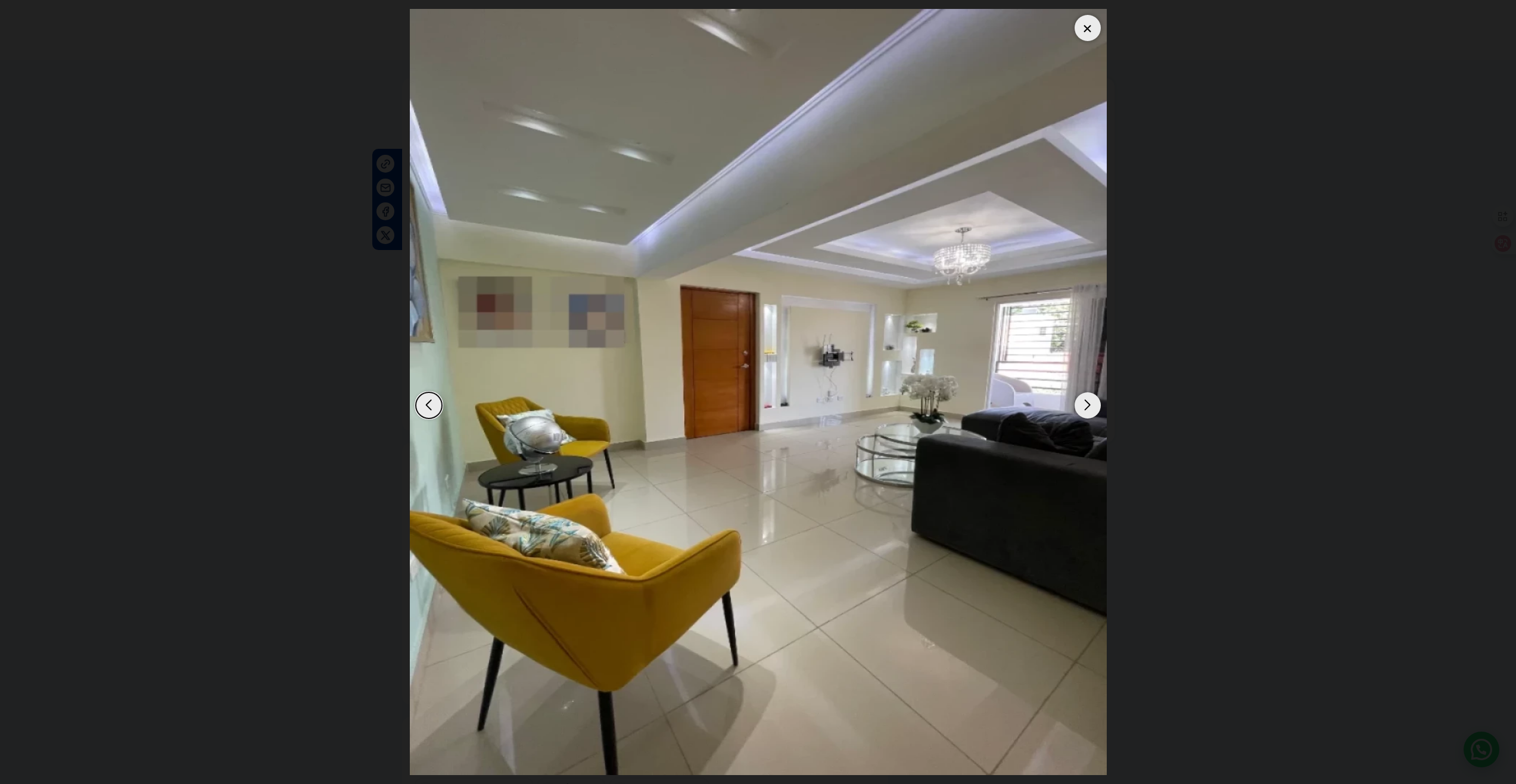
click at [1088, 404] on div "Next slide" at bounding box center [1088, 405] width 27 height 27
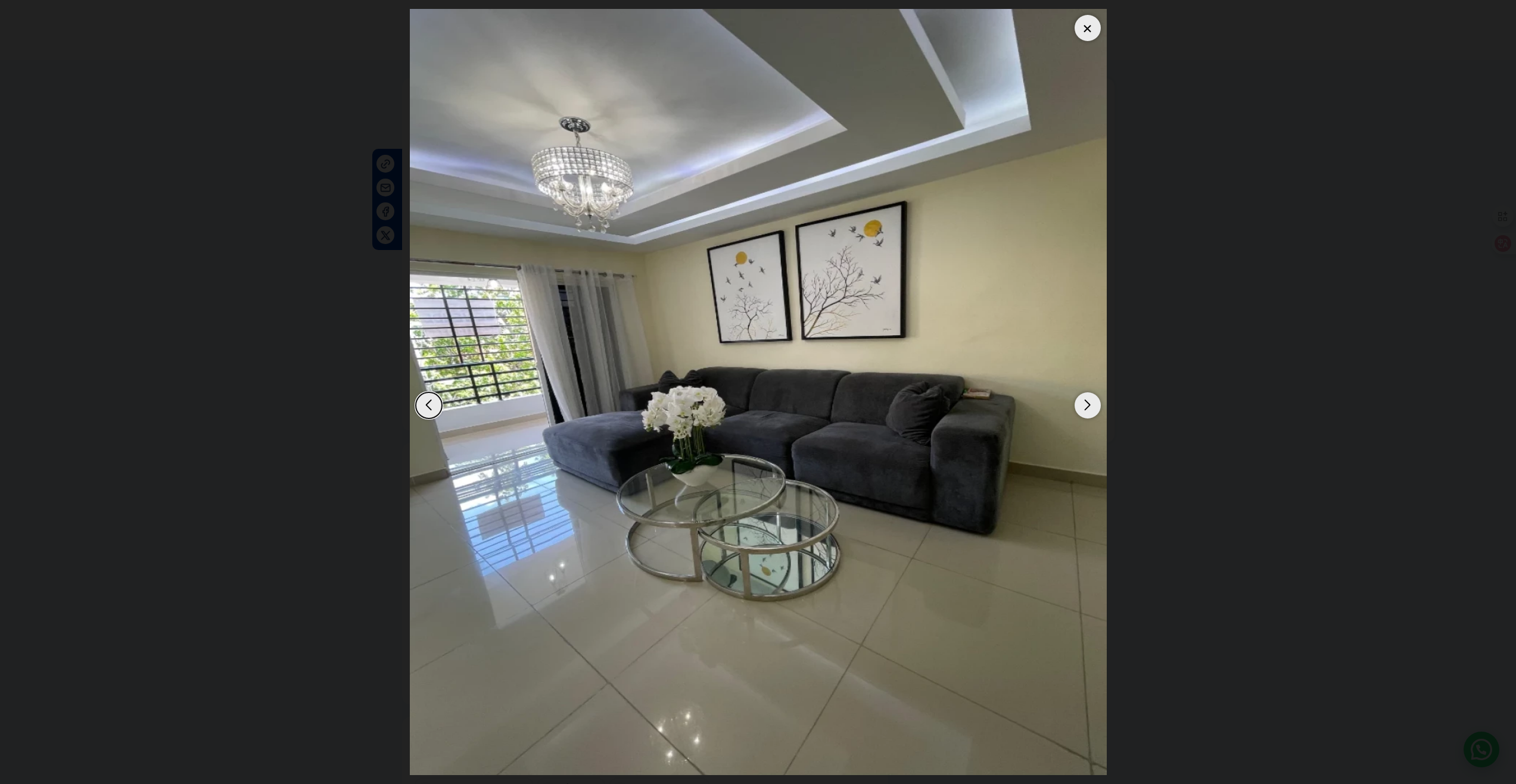
click at [1088, 404] on div "Next slide" at bounding box center [1088, 405] width 27 height 27
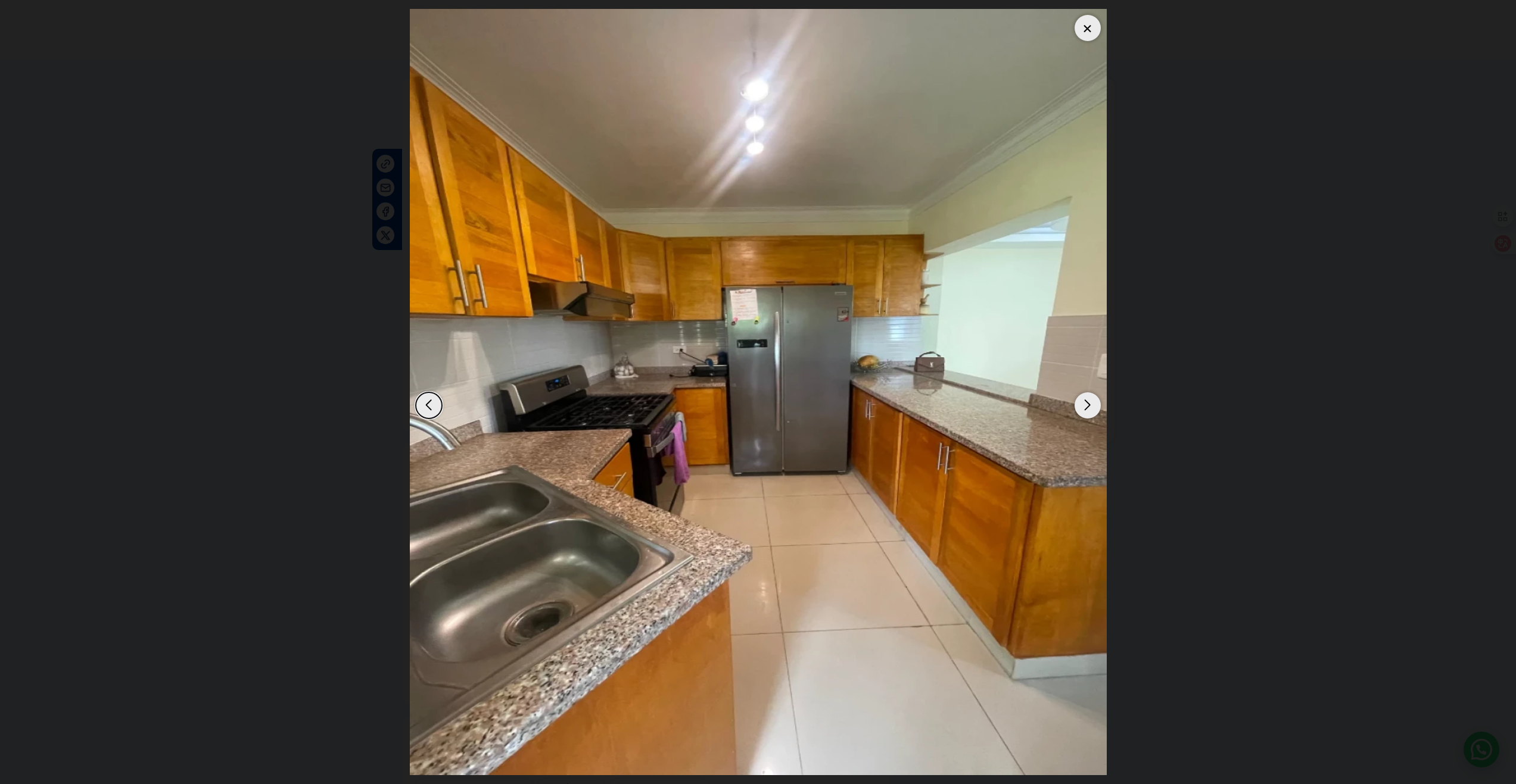
click at [1088, 404] on div "Next slide" at bounding box center [1088, 405] width 27 height 27
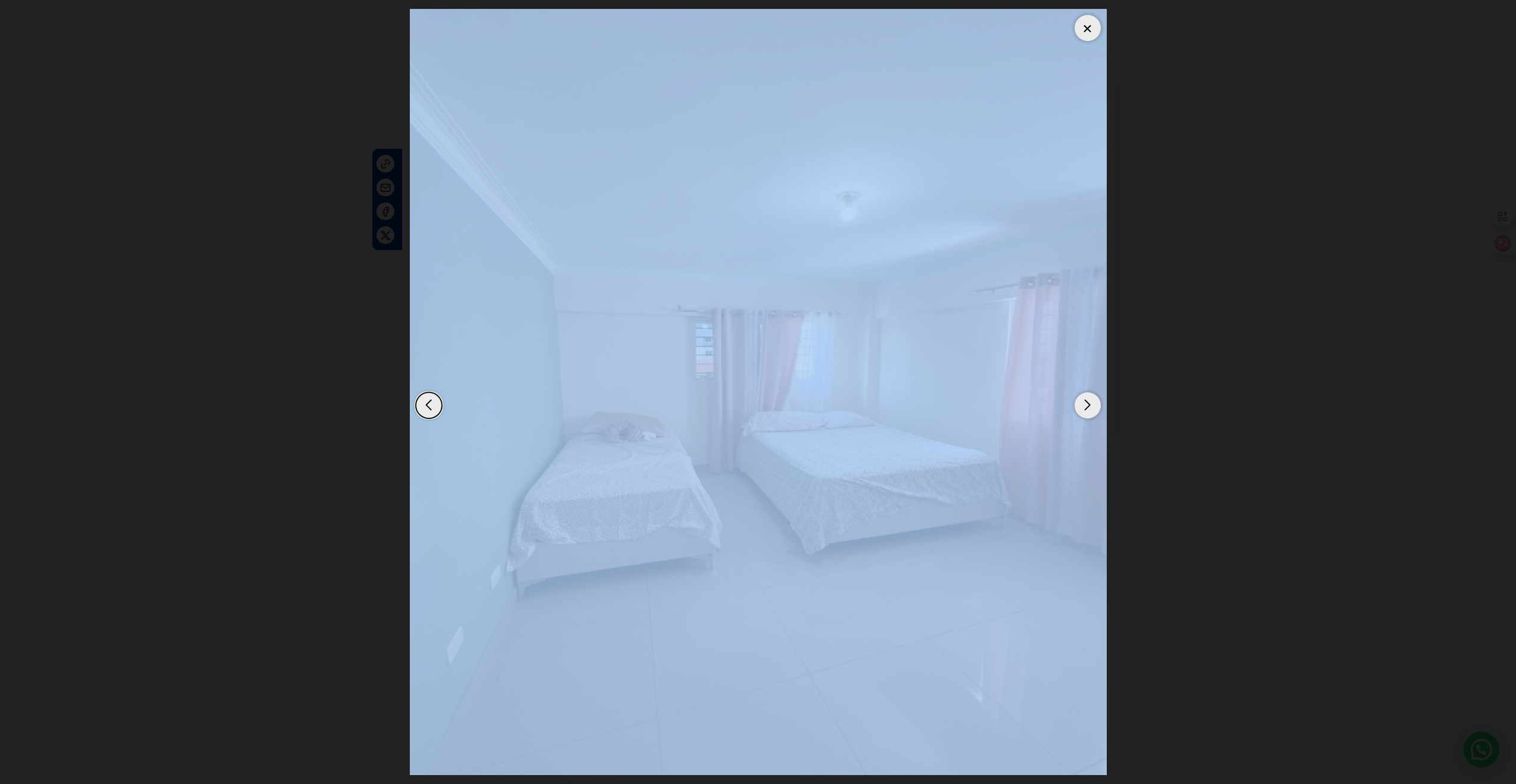
click at [1088, 404] on div "Next slide" at bounding box center [1088, 405] width 27 height 27
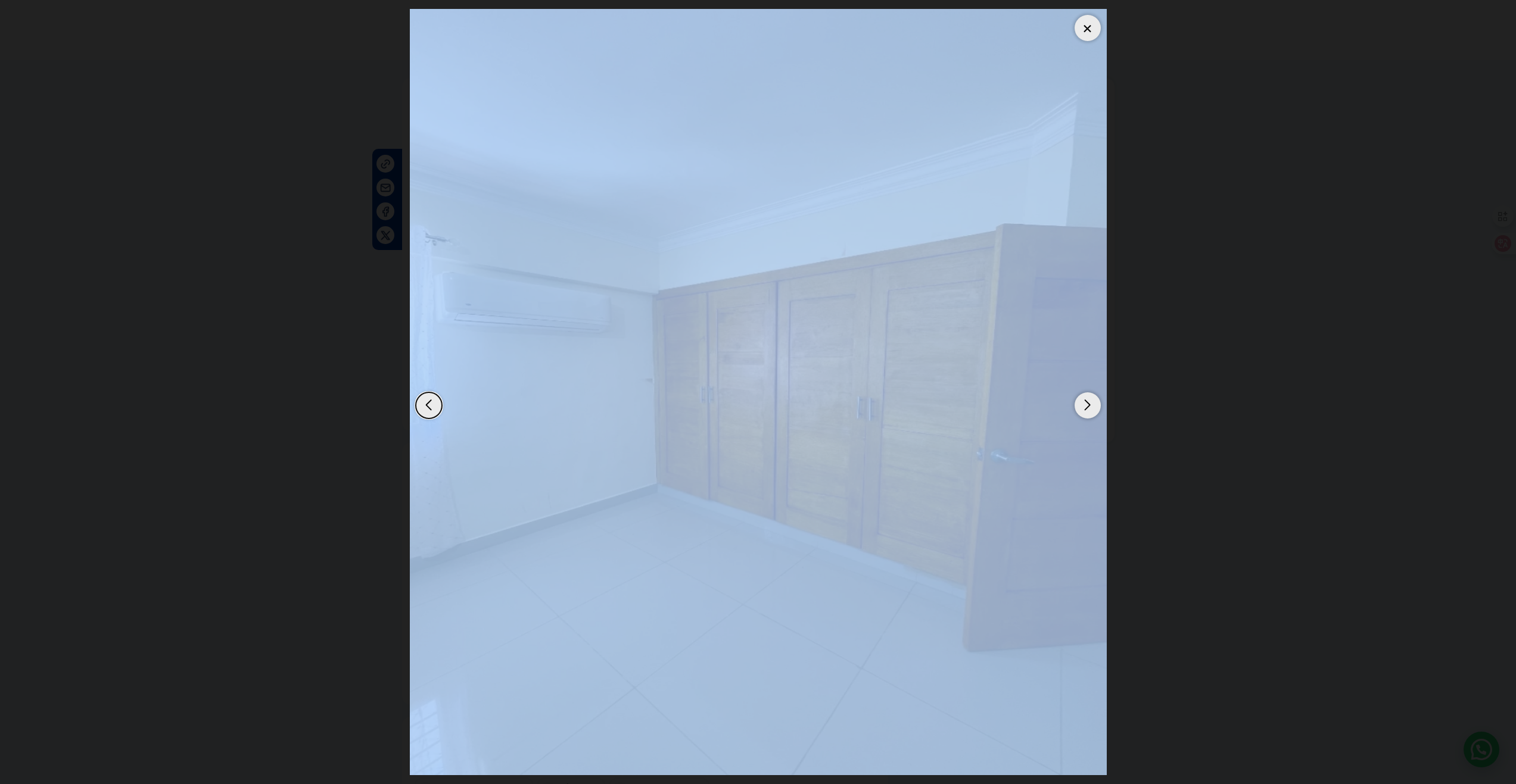
click at [1093, 30] on div at bounding box center [1088, 28] width 27 height 27
